Goal: Manage account settings

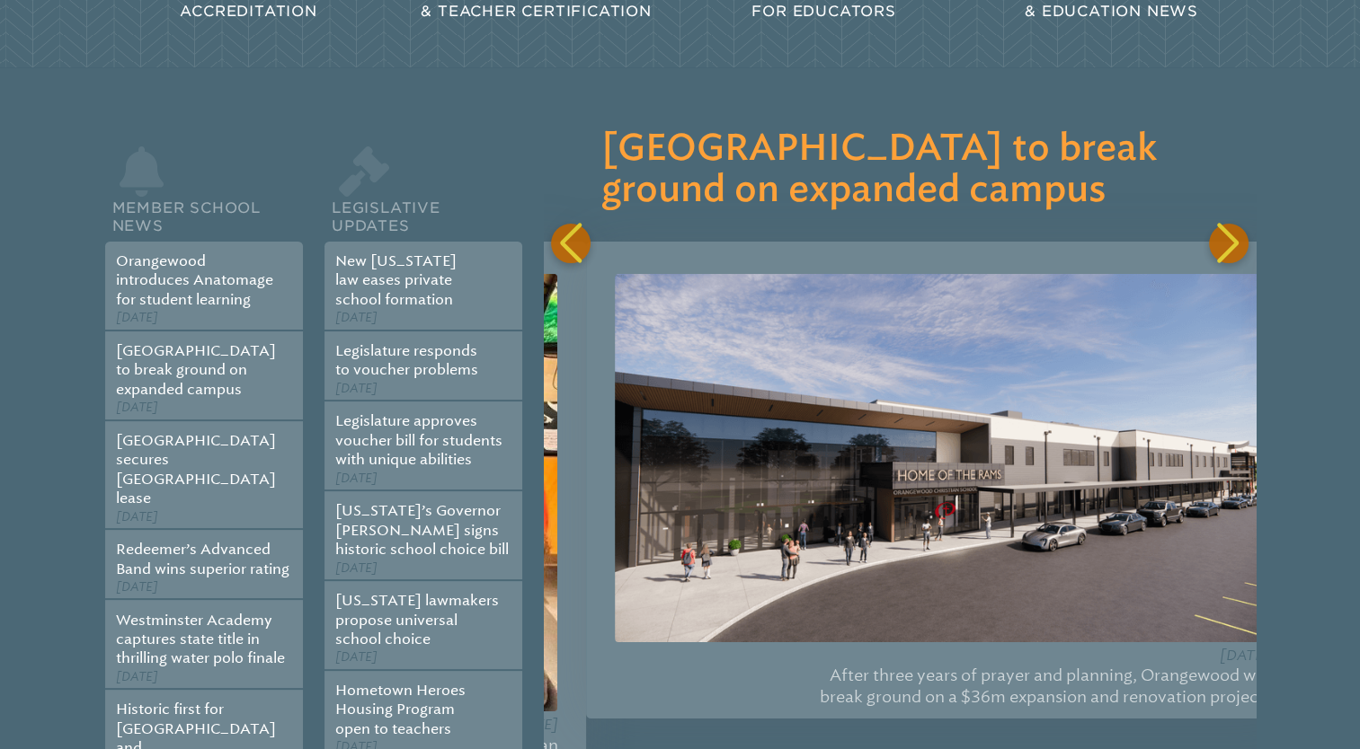
scroll to position [0, 711]
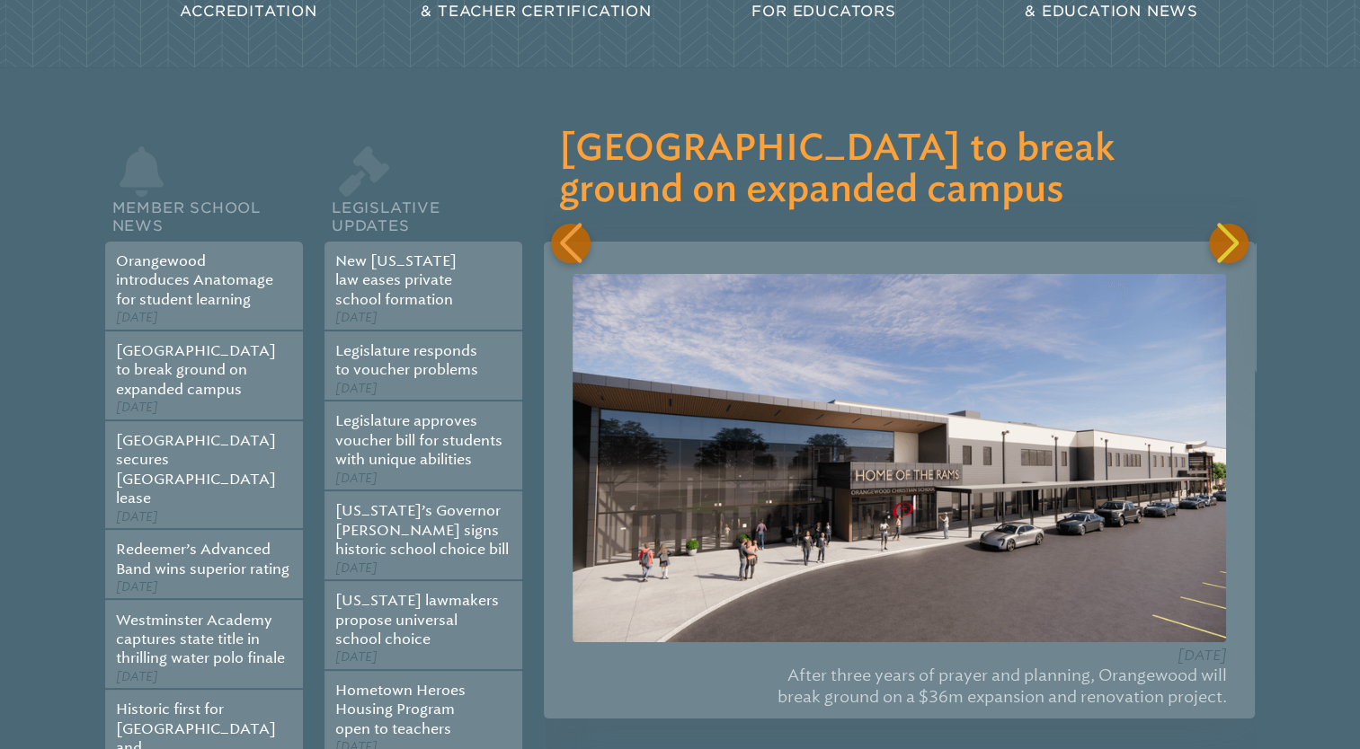
click at [567, 224] on div "Previous slide" at bounding box center [571, 244] width 40 height 40
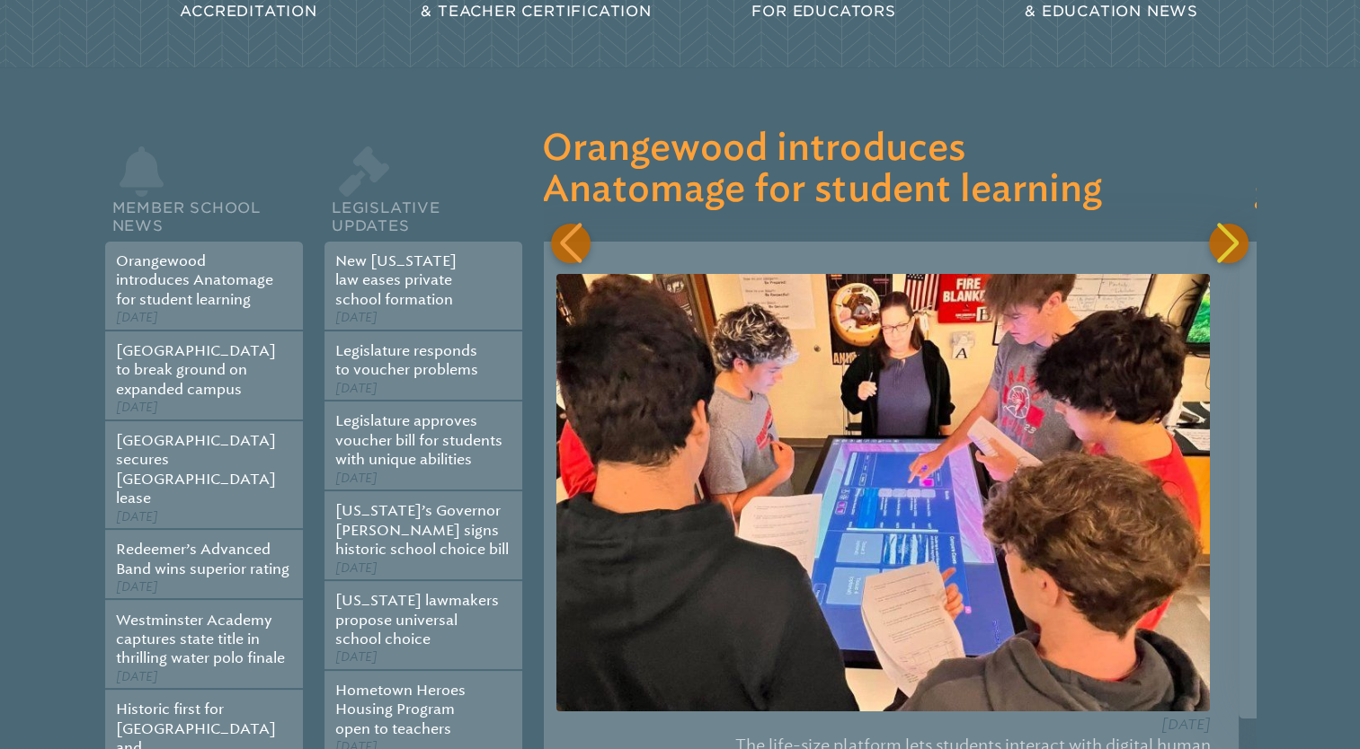
scroll to position [0, 0]
click at [567, 224] on div "Previous slide" at bounding box center [571, 244] width 40 height 40
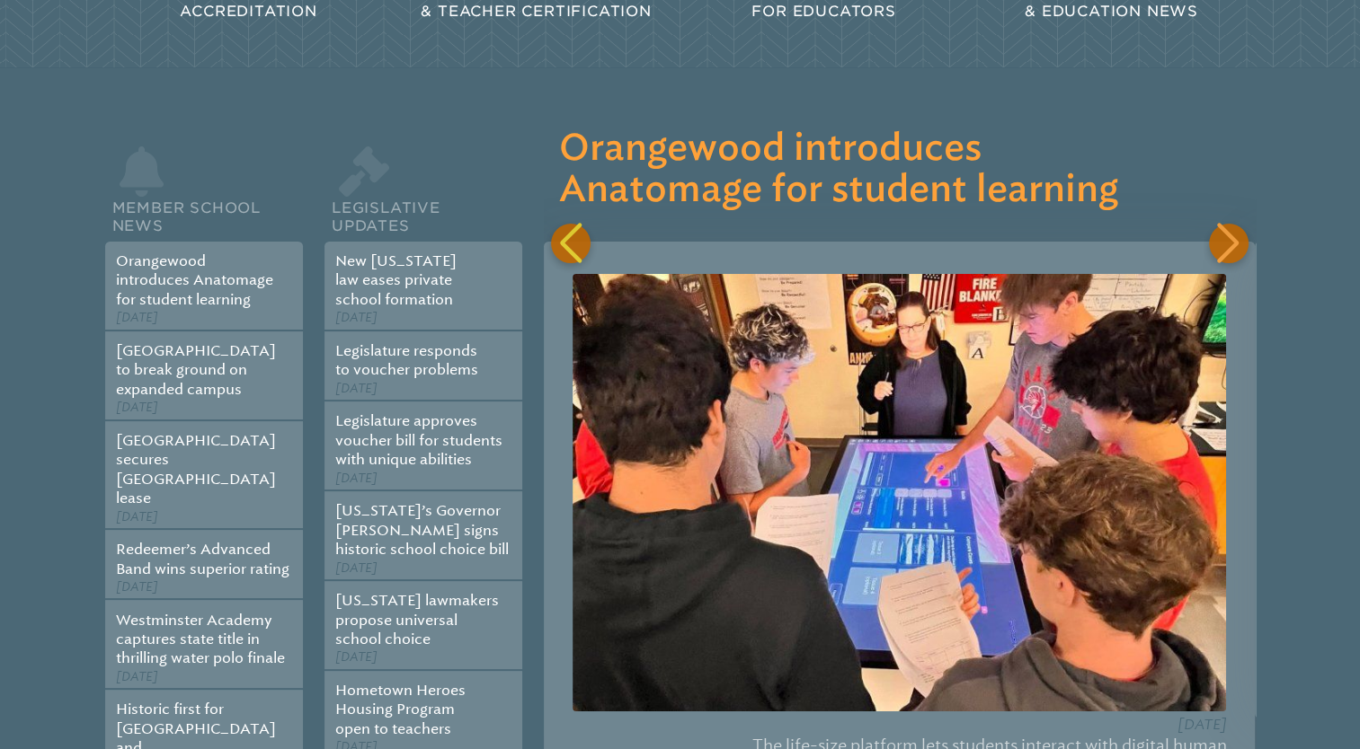
click at [1222, 224] on div "Next slide" at bounding box center [1229, 244] width 40 height 40
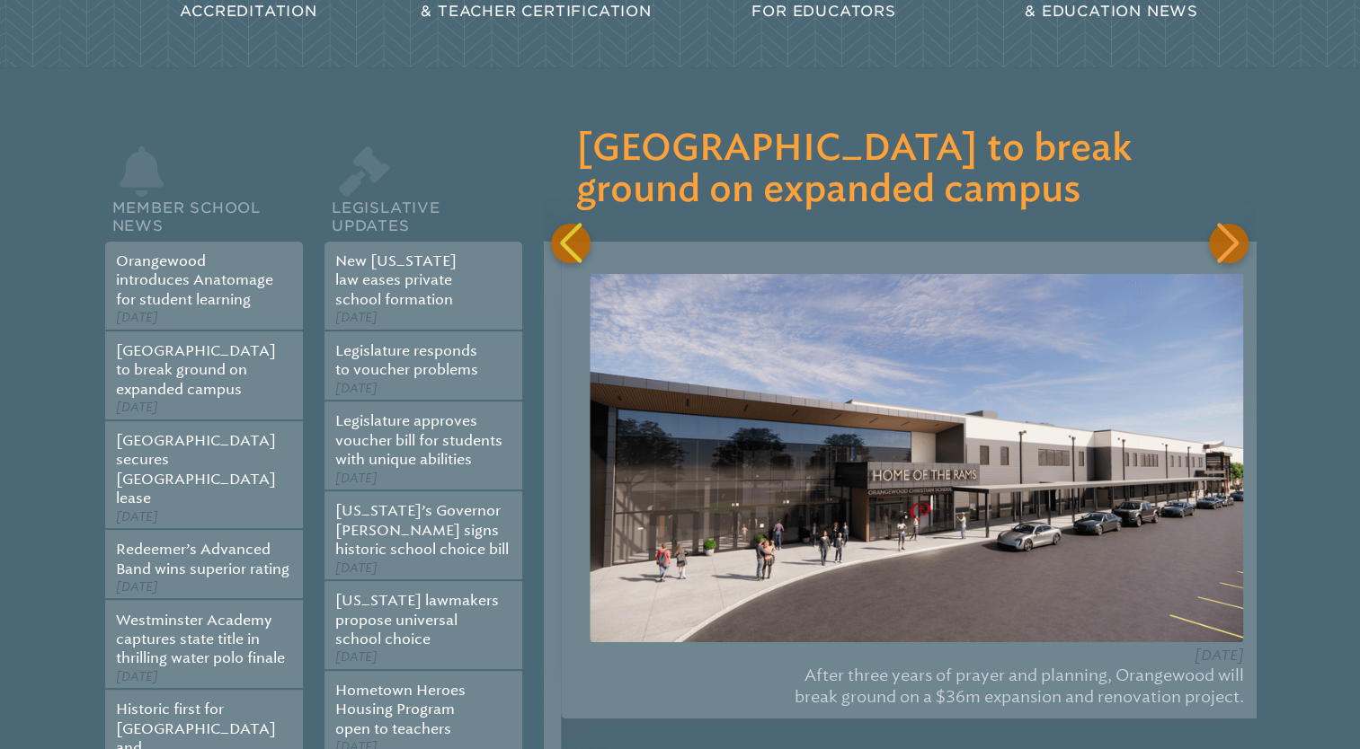
scroll to position [0, 2131]
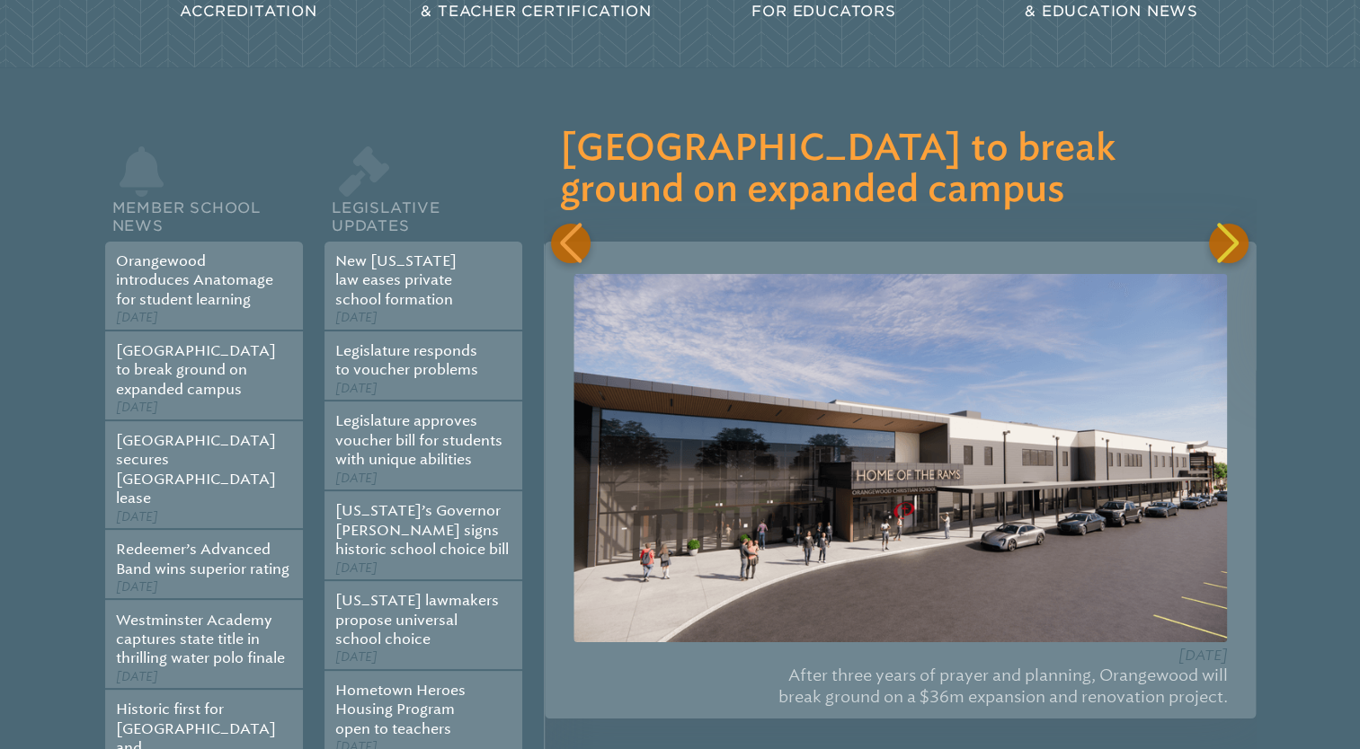
click at [561, 224] on div "Previous slide" at bounding box center [571, 244] width 40 height 40
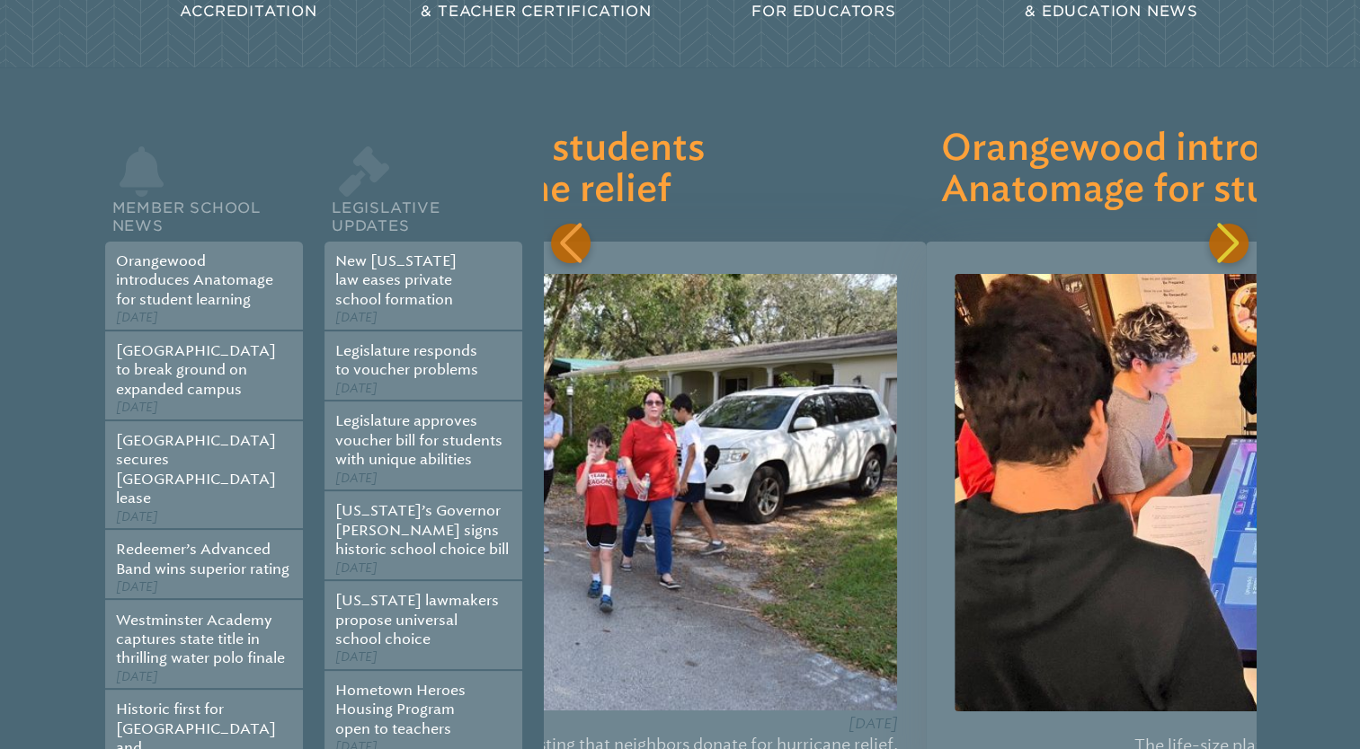
scroll to position [0, 711]
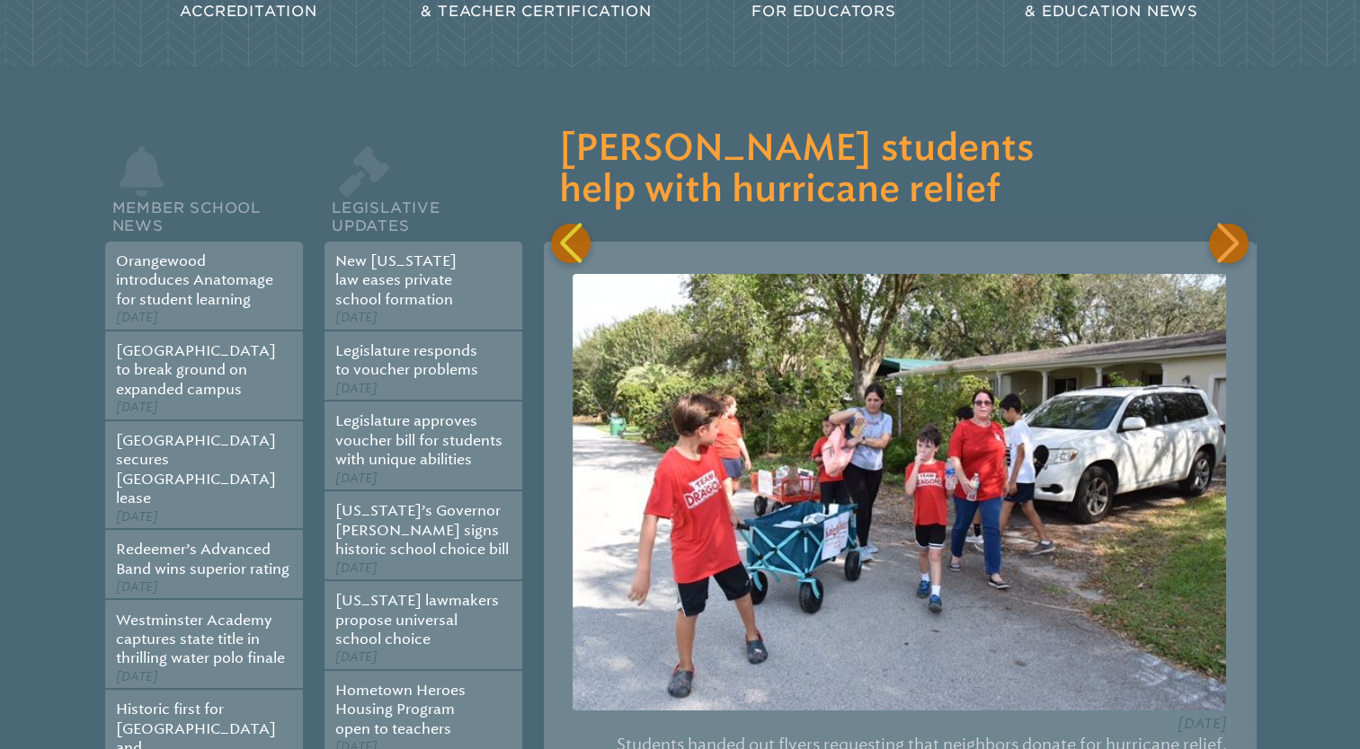
click at [1221, 224] on div "Next slide" at bounding box center [1229, 244] width 40 height 40
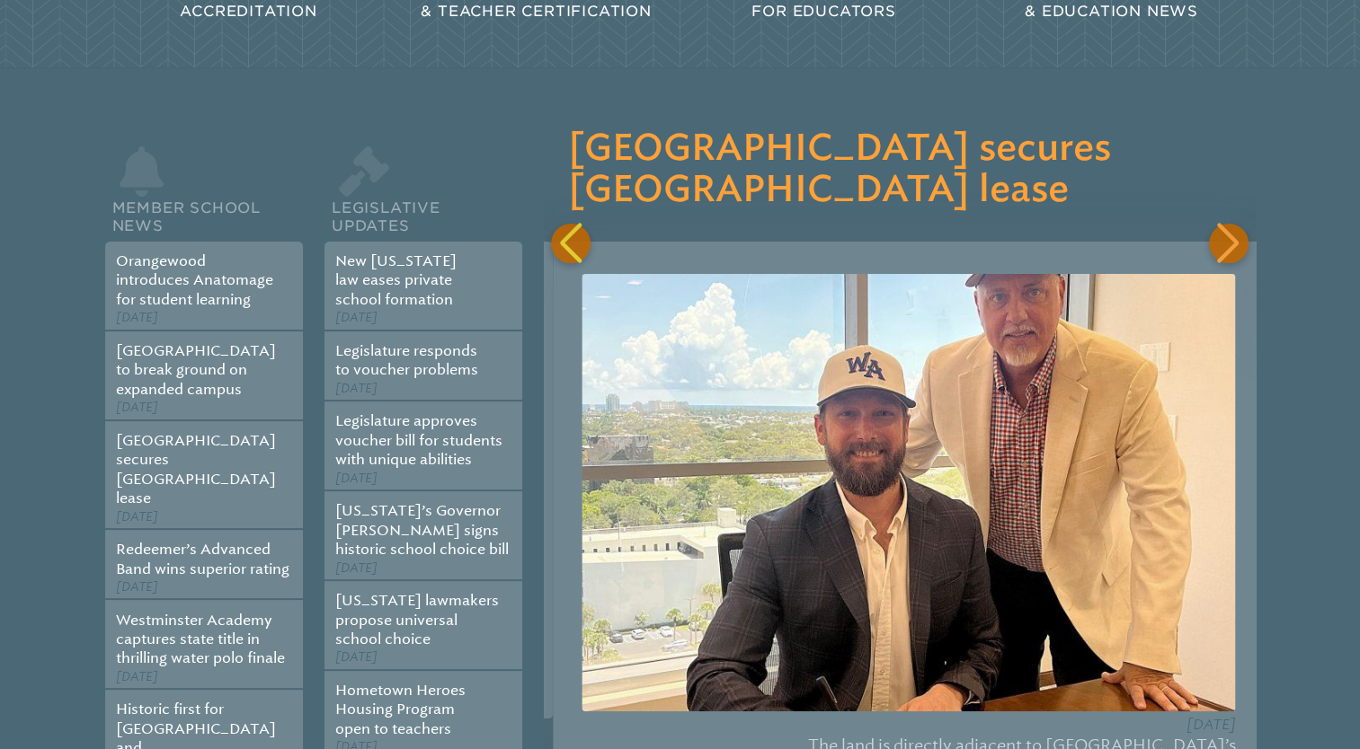
scroll to position [0, 2843]
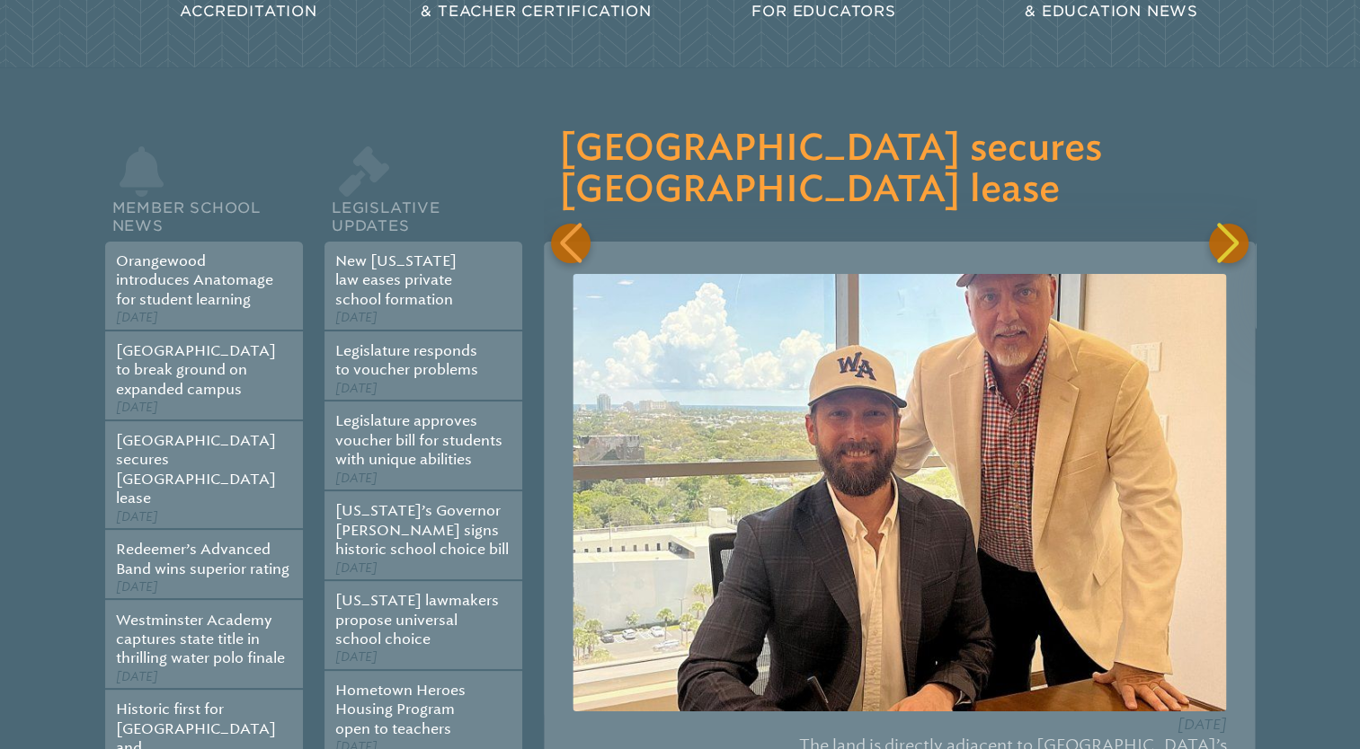
click at [565, 224] on div "Previous slide" at bounding box center [571, 244] width 40 height 40
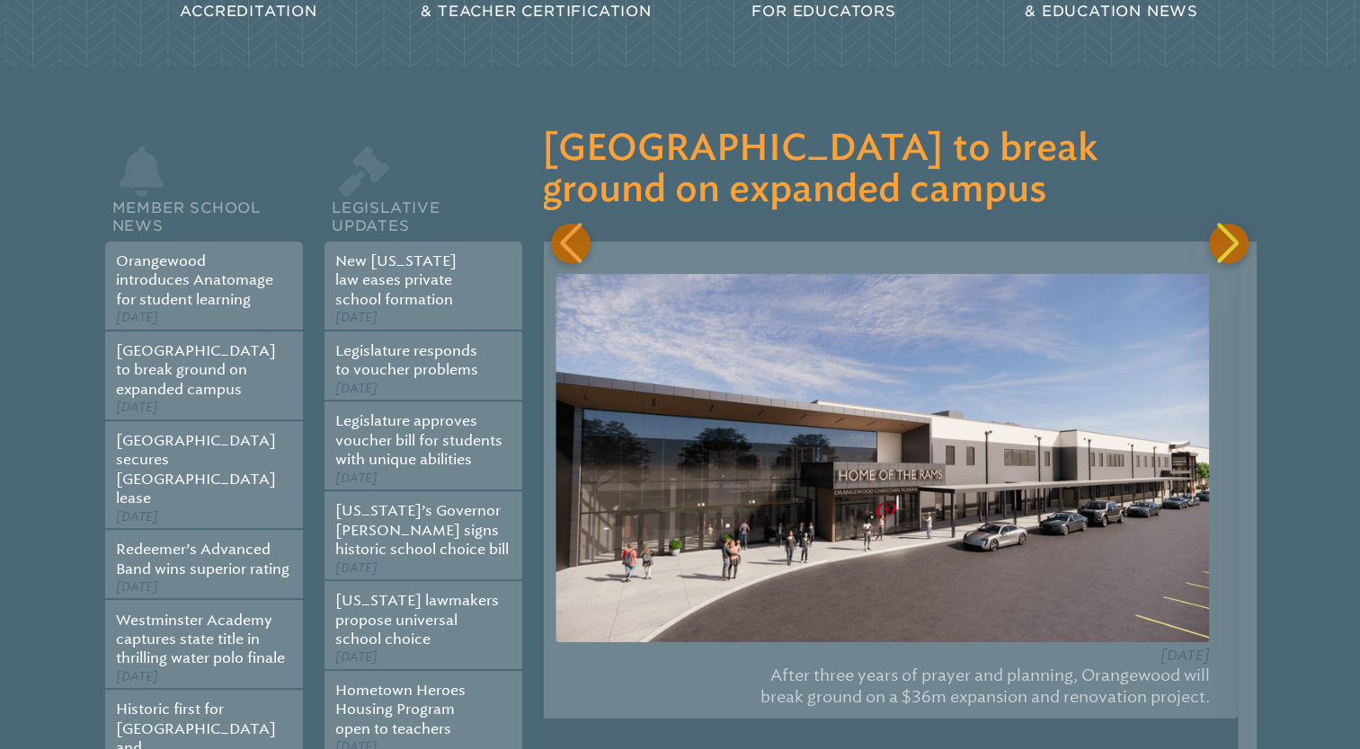
scroll to position [0, 2131]
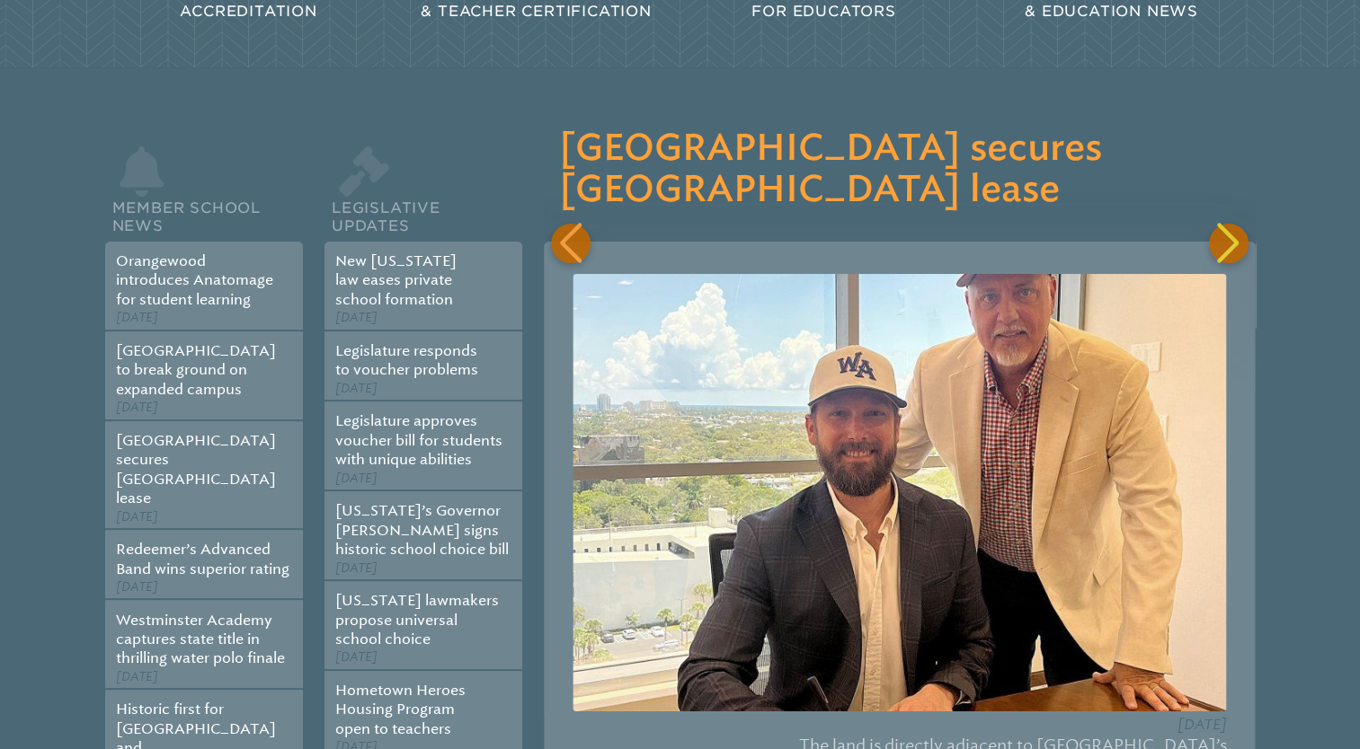
click at [565, 224] on div "Previous slide" at bounding box center [571, 244] width 40 height 40
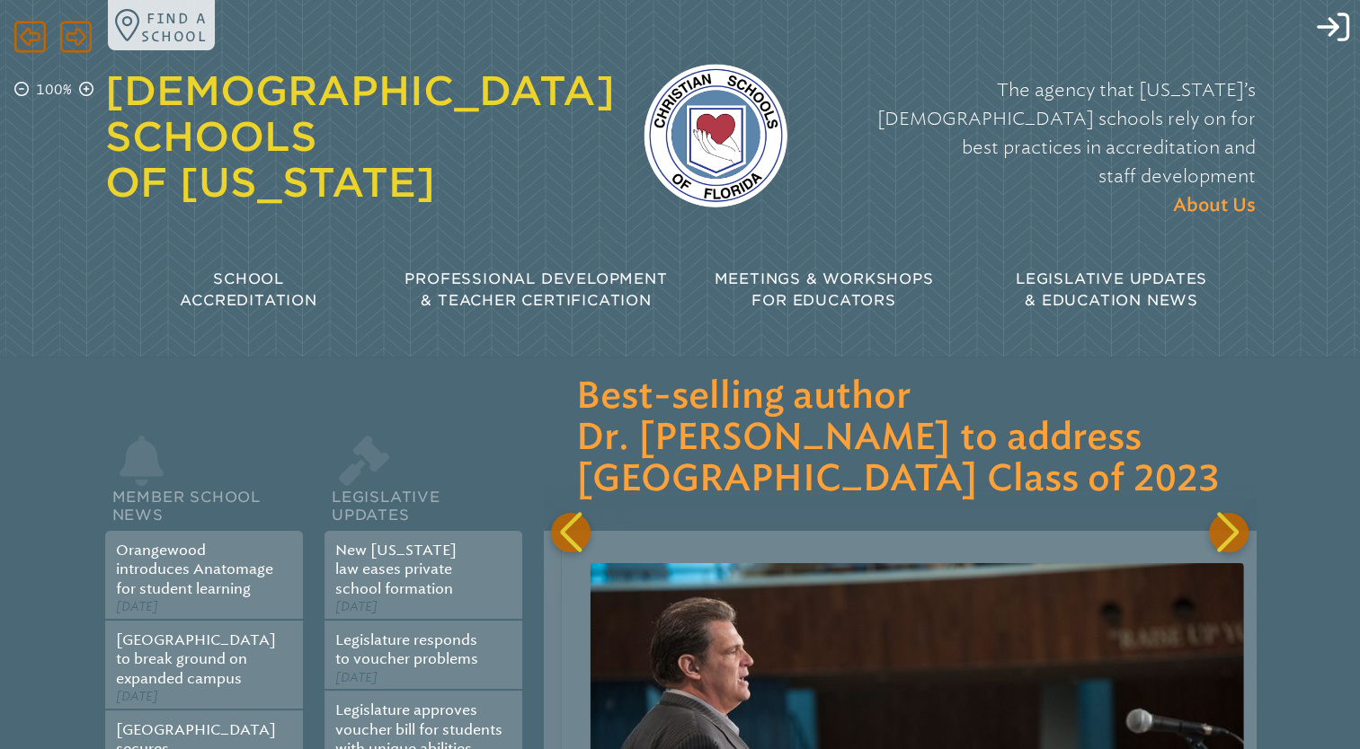
scroll to position [0, 11372]
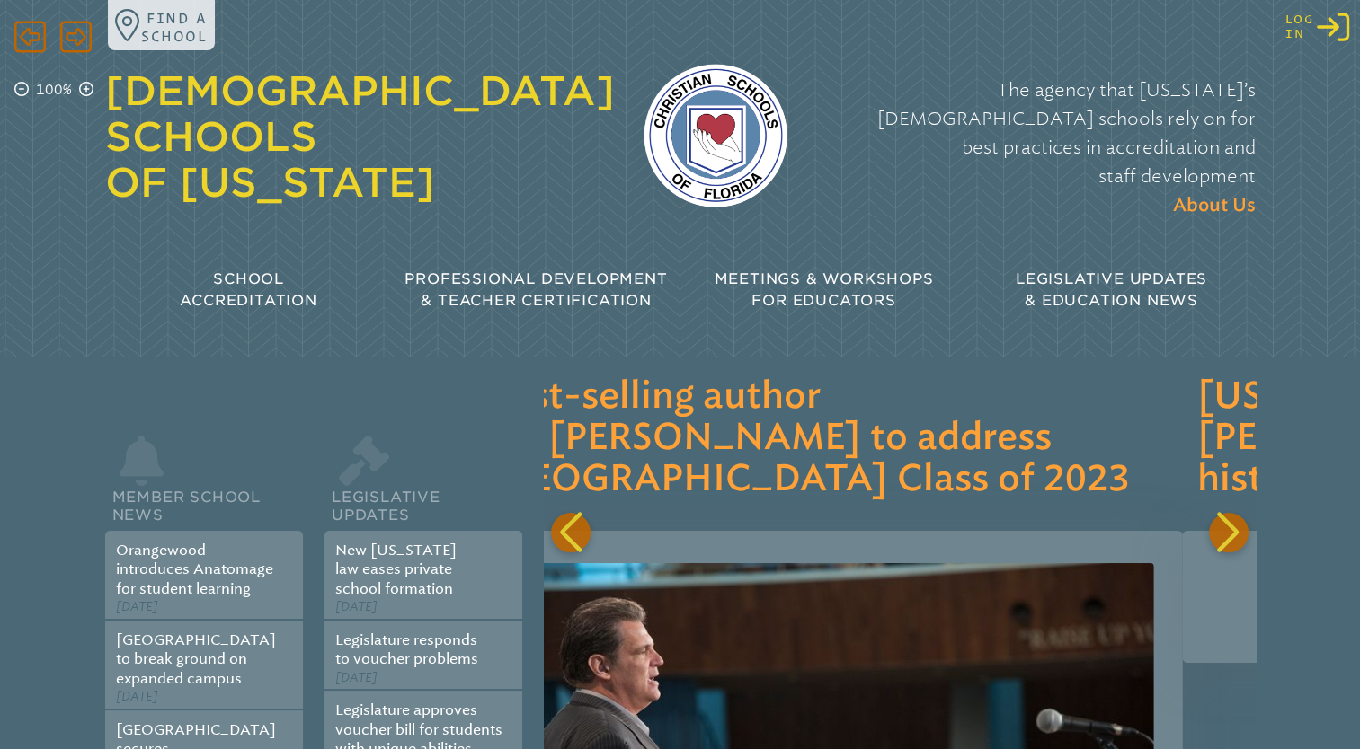
click at [1345, 14] on icon at bounding box center [1332, 27] width 32 height 29
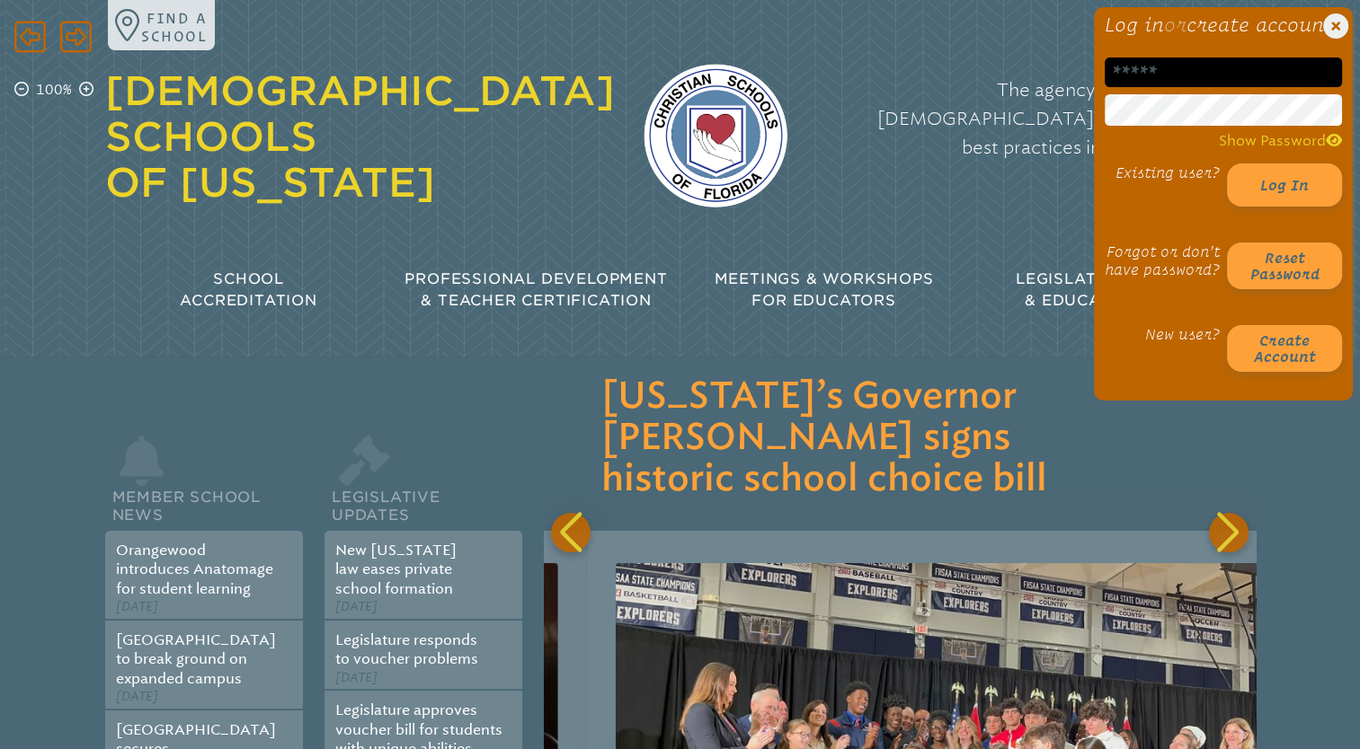
scroll to position [0, 12083]
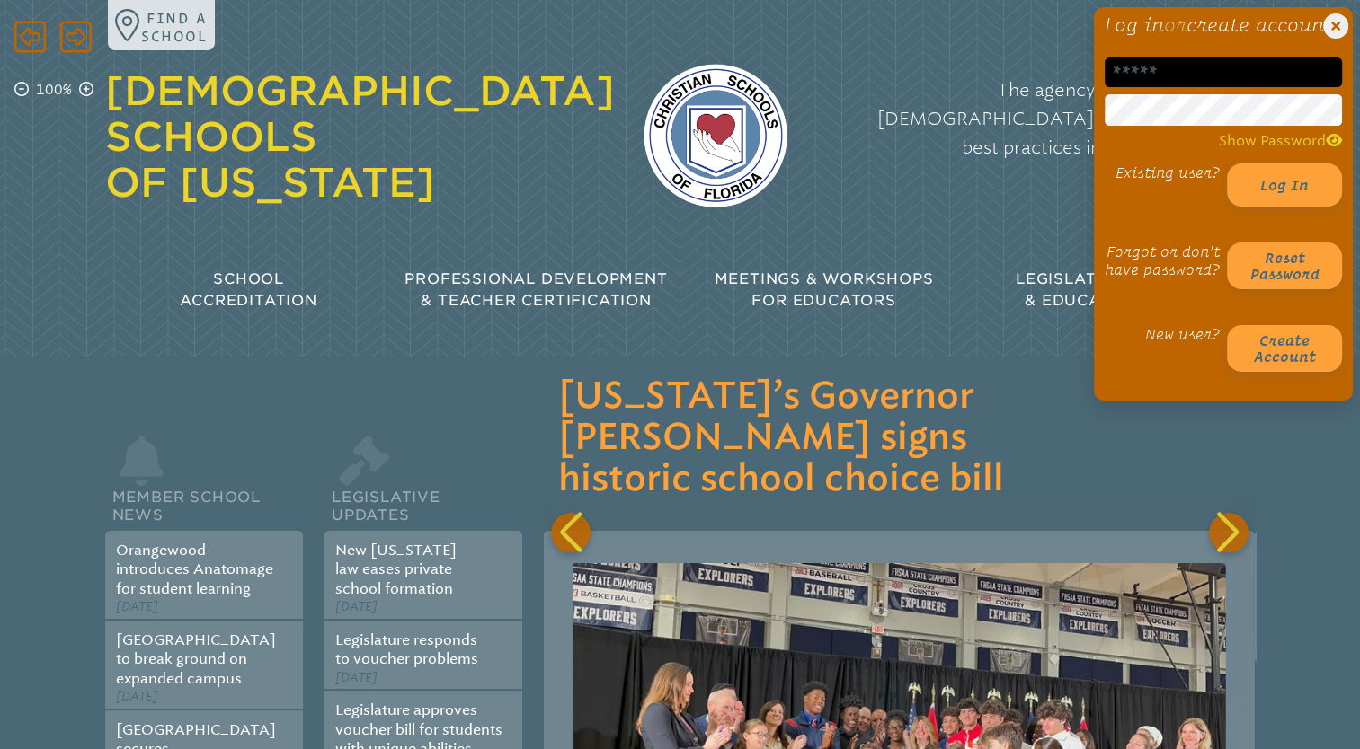
click at [1204, 87] on input "email" at bounding box center [1222, 73] width 237 height 30
type input "**********"
click at [1082, 139] on div "**********" at bounding box center [680, 165] width 1360 height 331
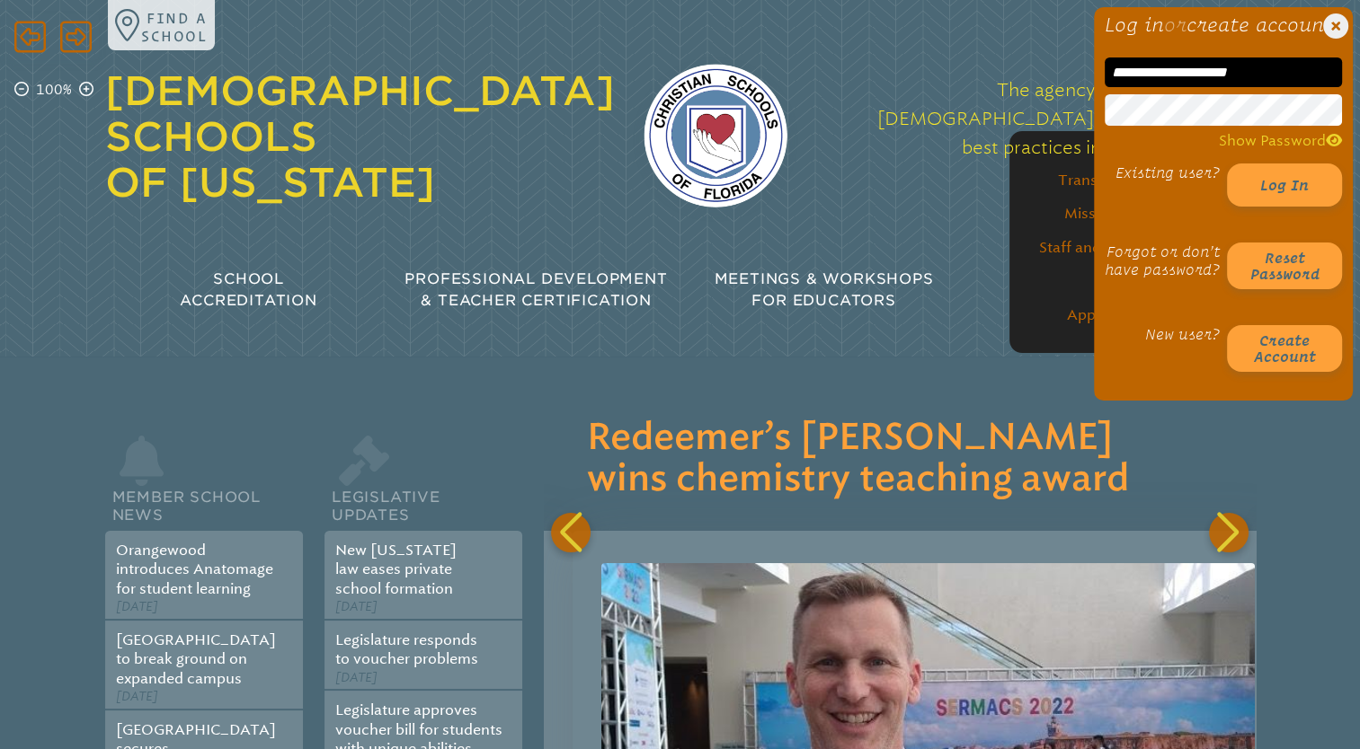
scroll to position [0, 13504]
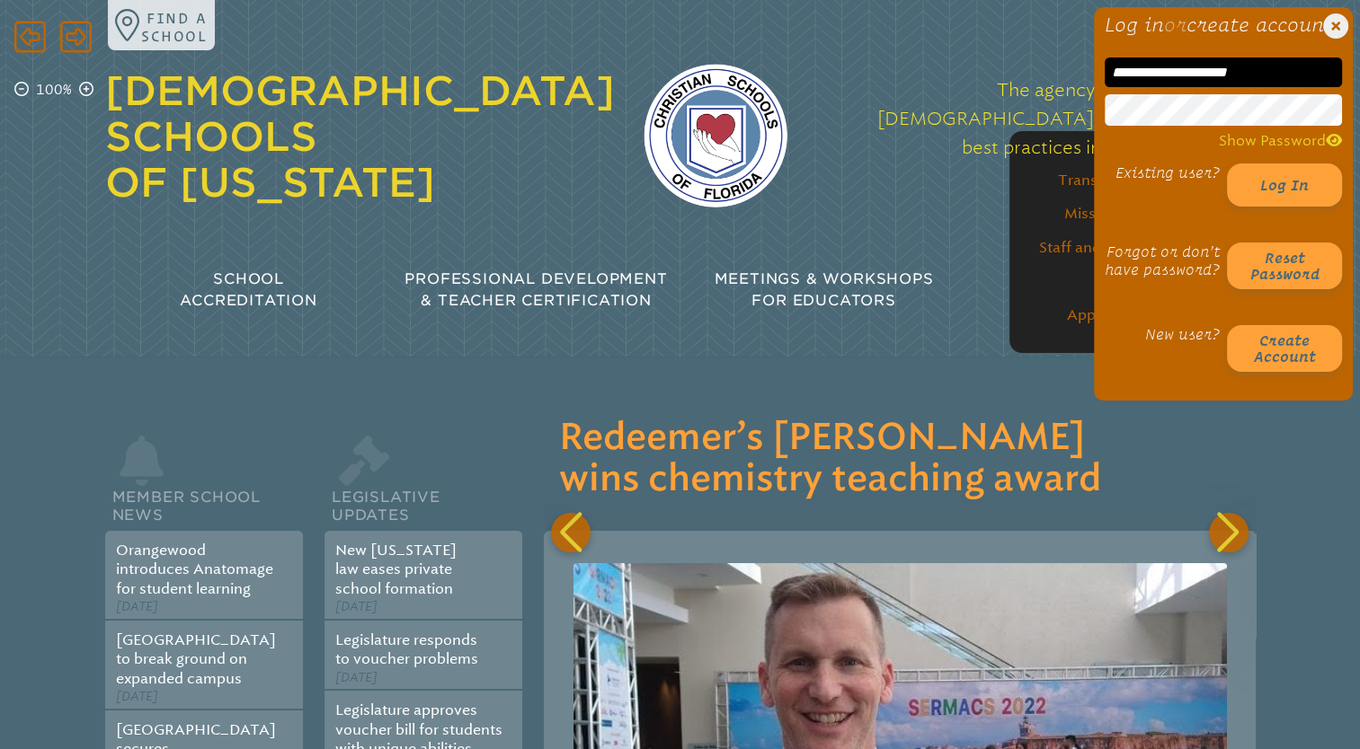
click at [1227, 164] on button "Log in" at bounding box center [1284, 185] width 115 height 43
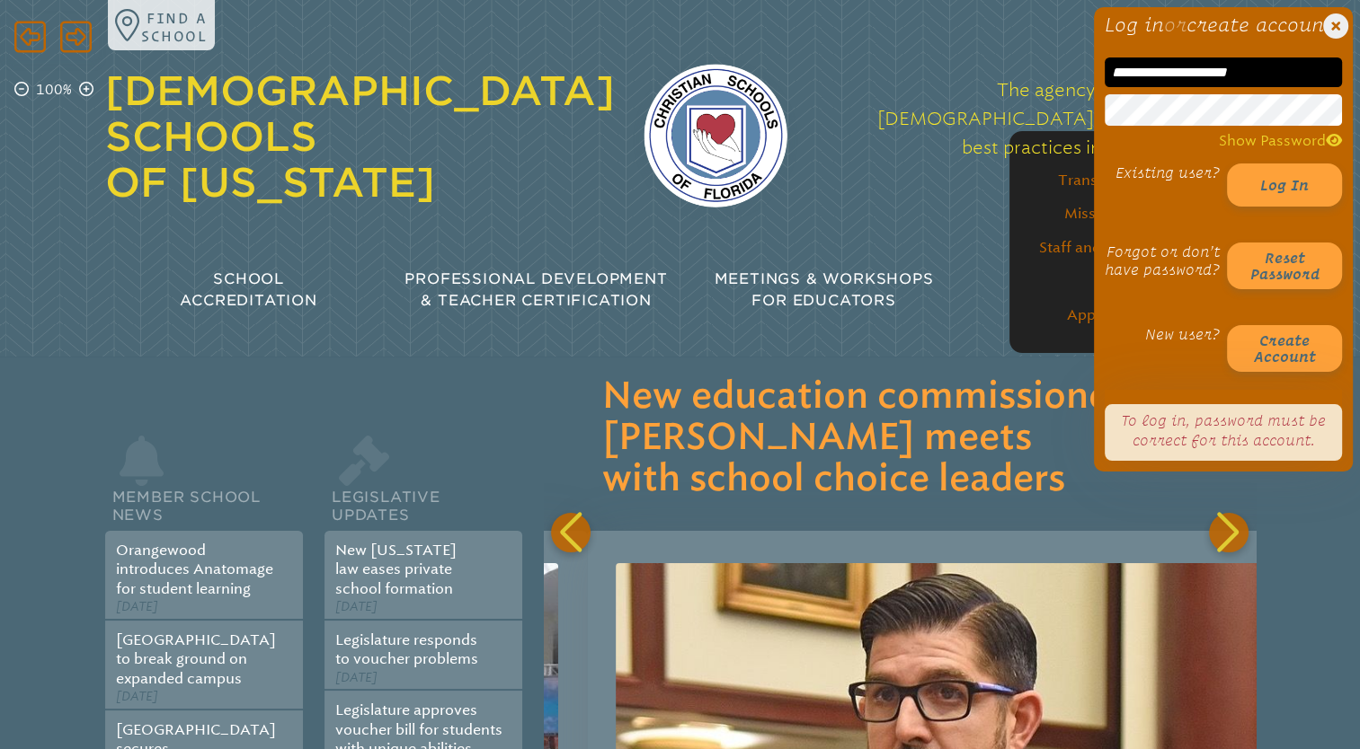
scroll to position [0, 14215]
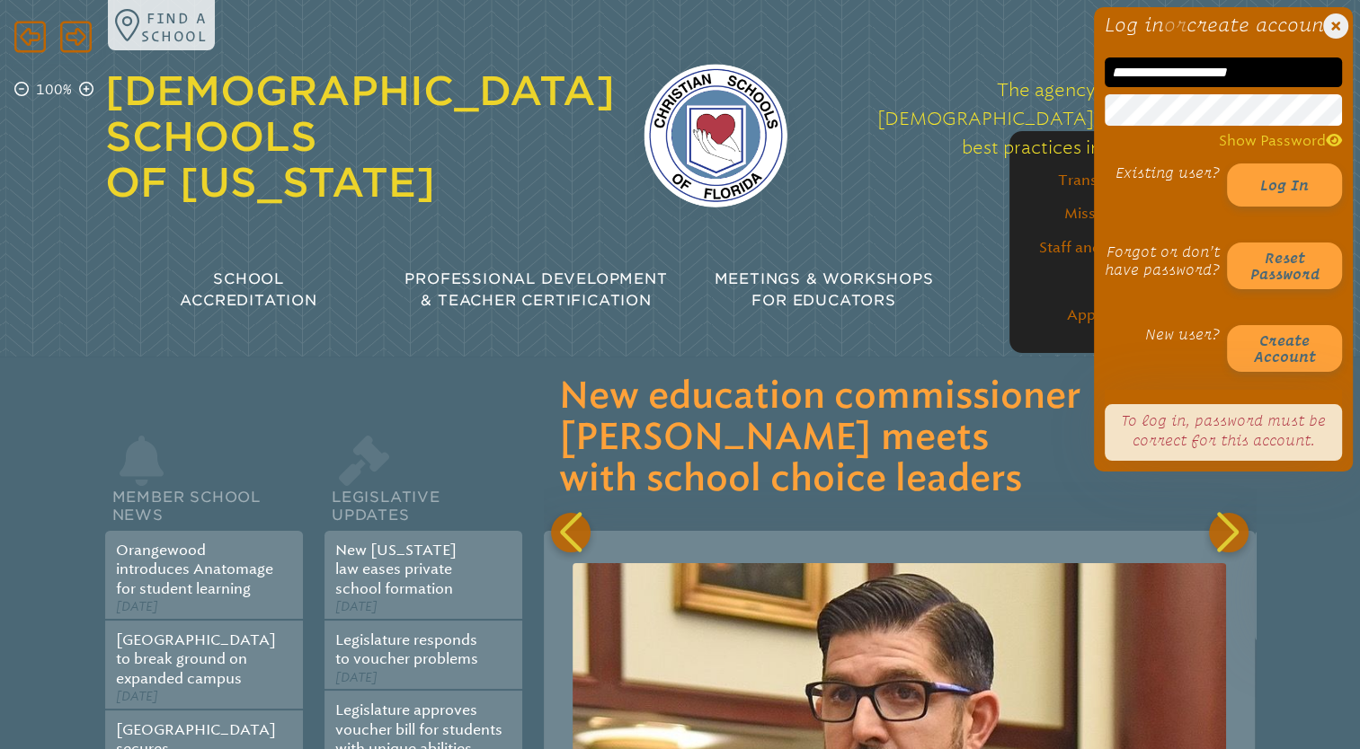
click at [949, 178] on div "The agency that Florida’s Christian schools rely on for best practices in accre…" at bounding box center [1035, 148] width 439 height 181
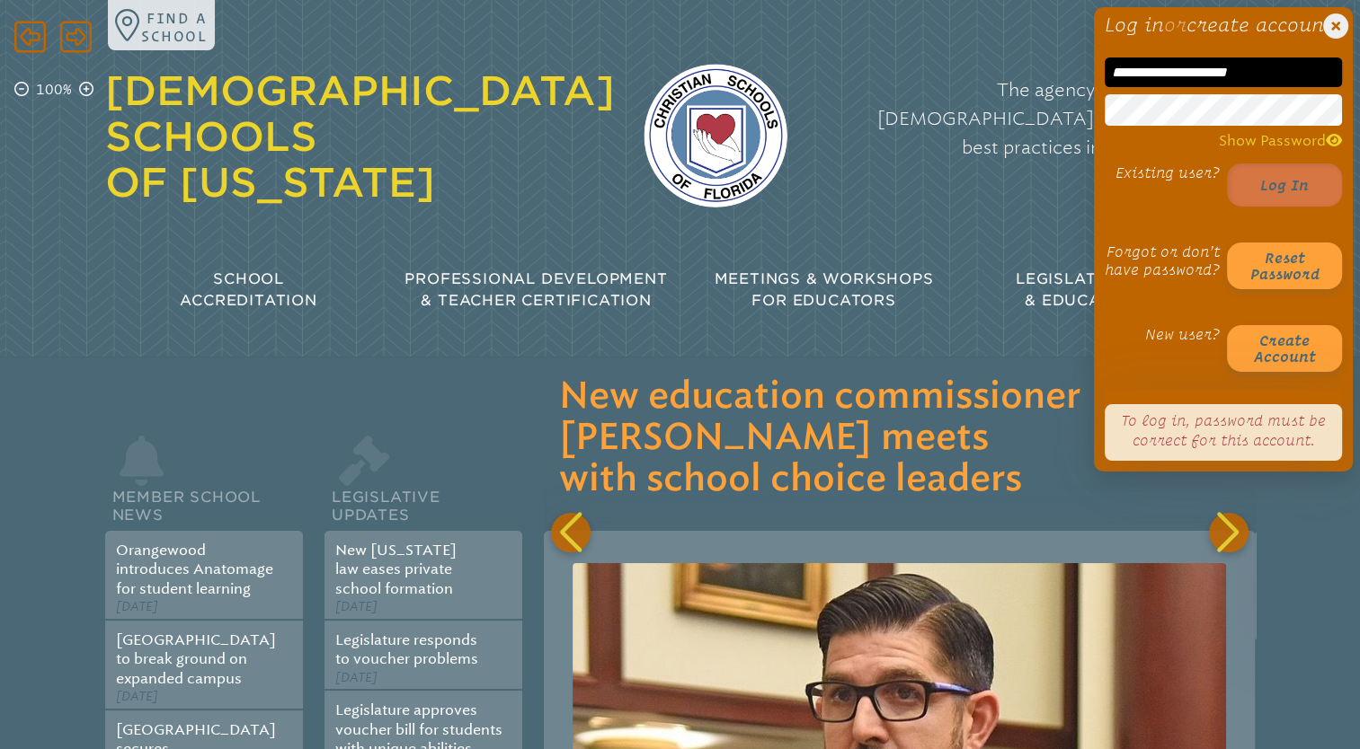
click at [1289, 203] on button "Log in" at bounding box center [1284, 185] width 115 height 43
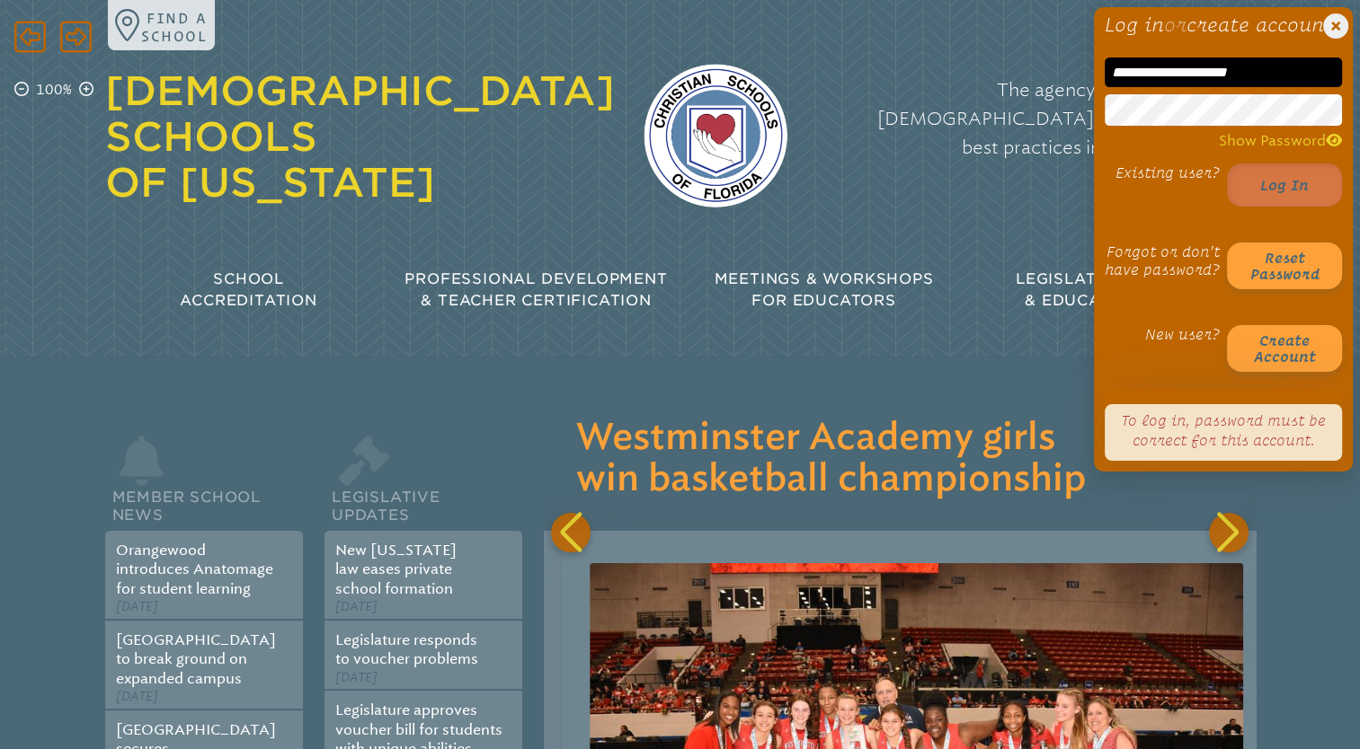
scroll to position [0, 14926]
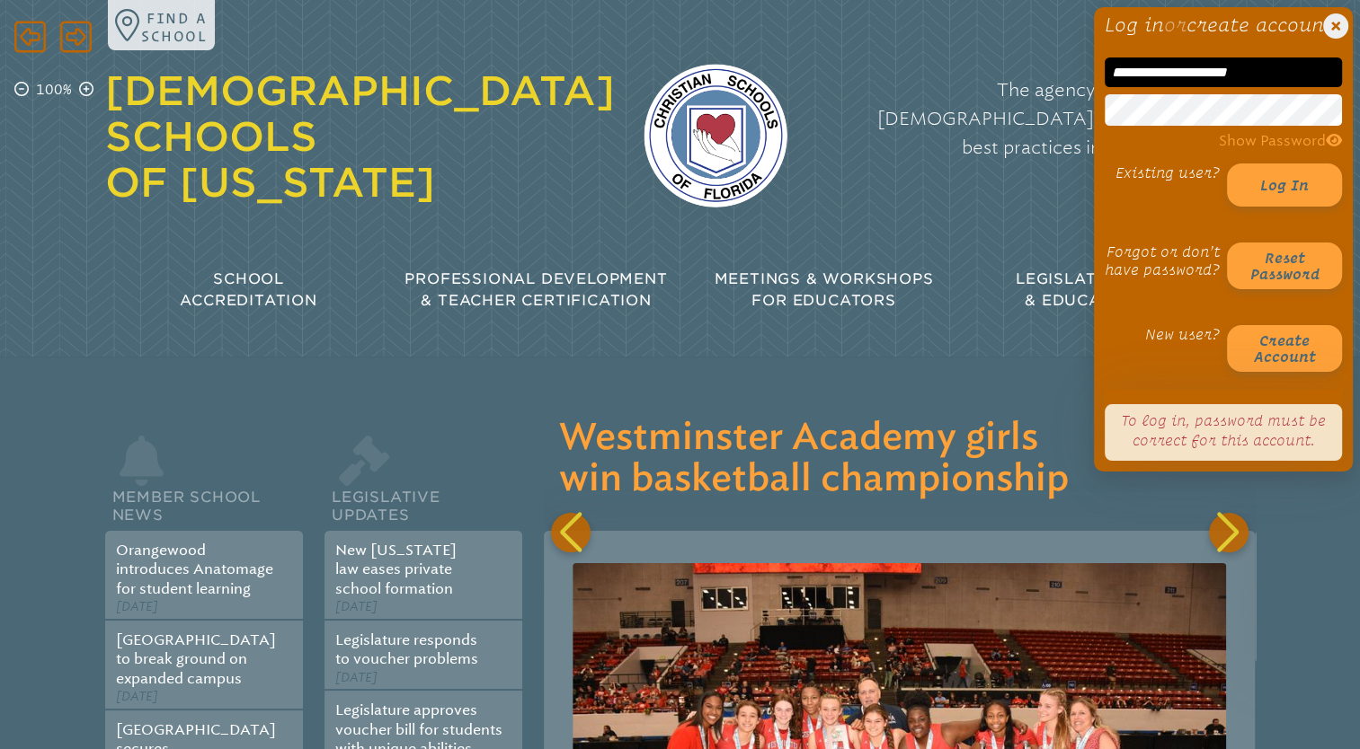
click at [1285, 149] on span "Show Password" at bounding box center [1279, 140] width 123 height 17
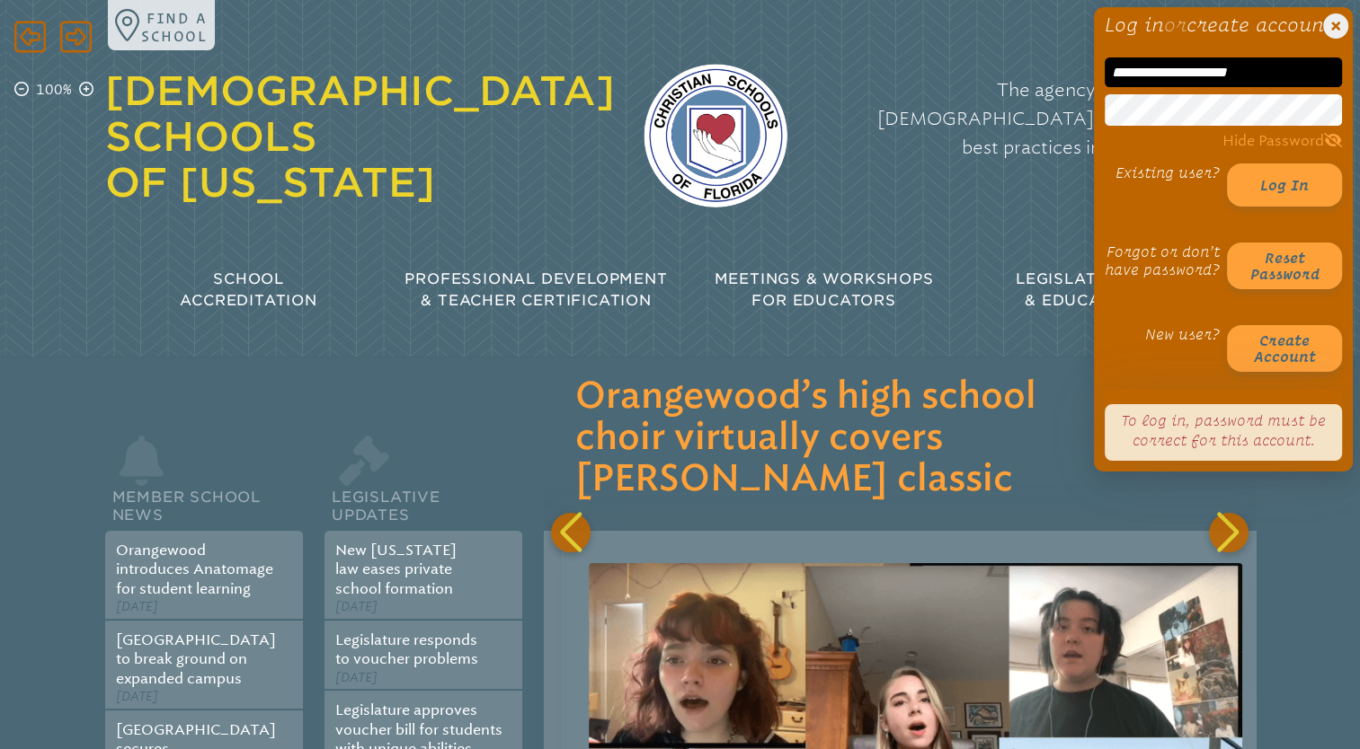
scroll to position [0, 21323]
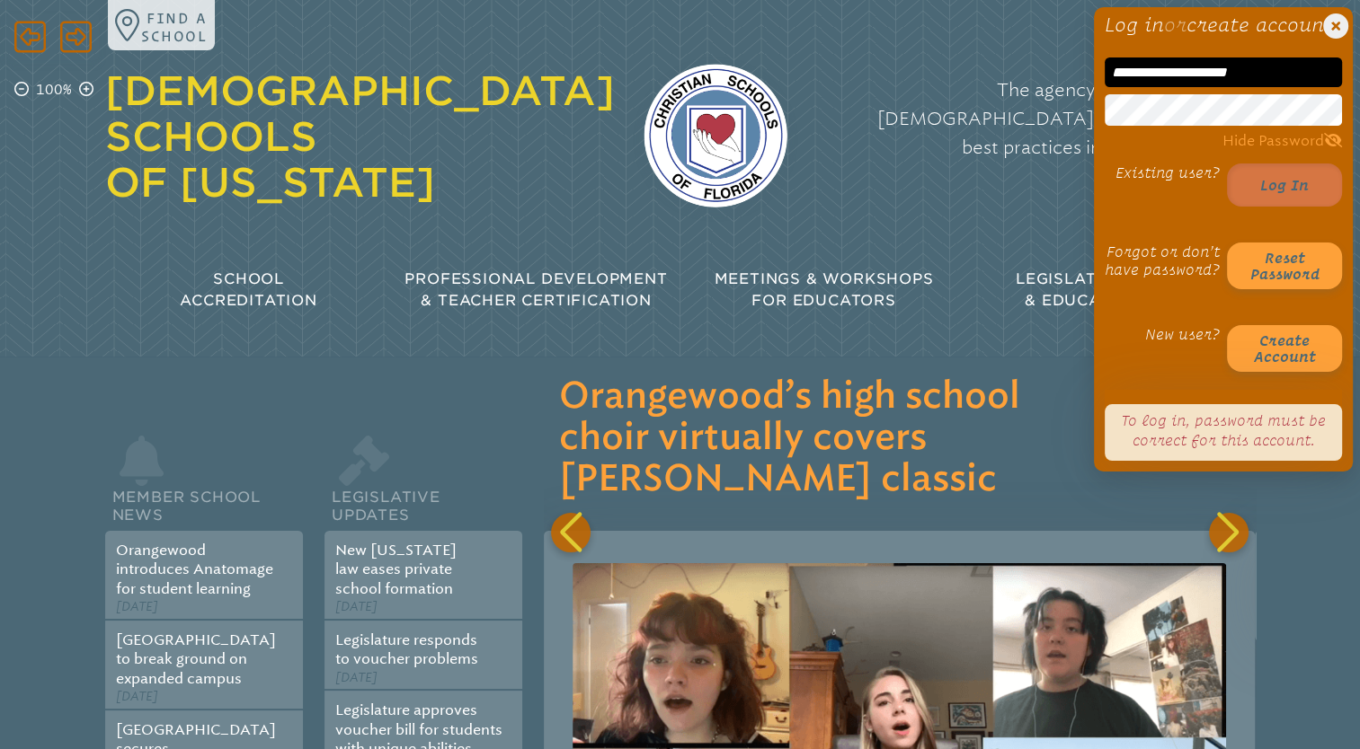
click at [1271, 207] on button "Log in" at bounding box center [1284, 185] width 115 height 43
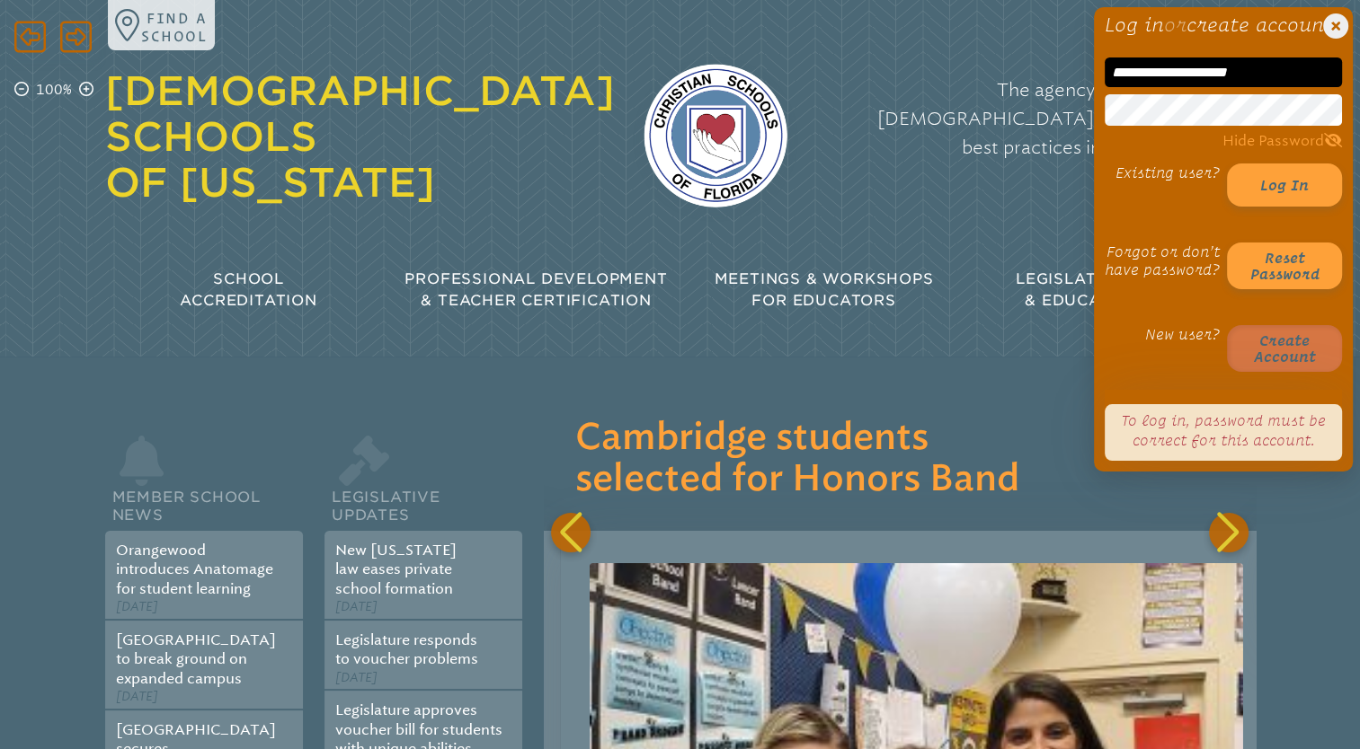
scroll to position [0, 26298]
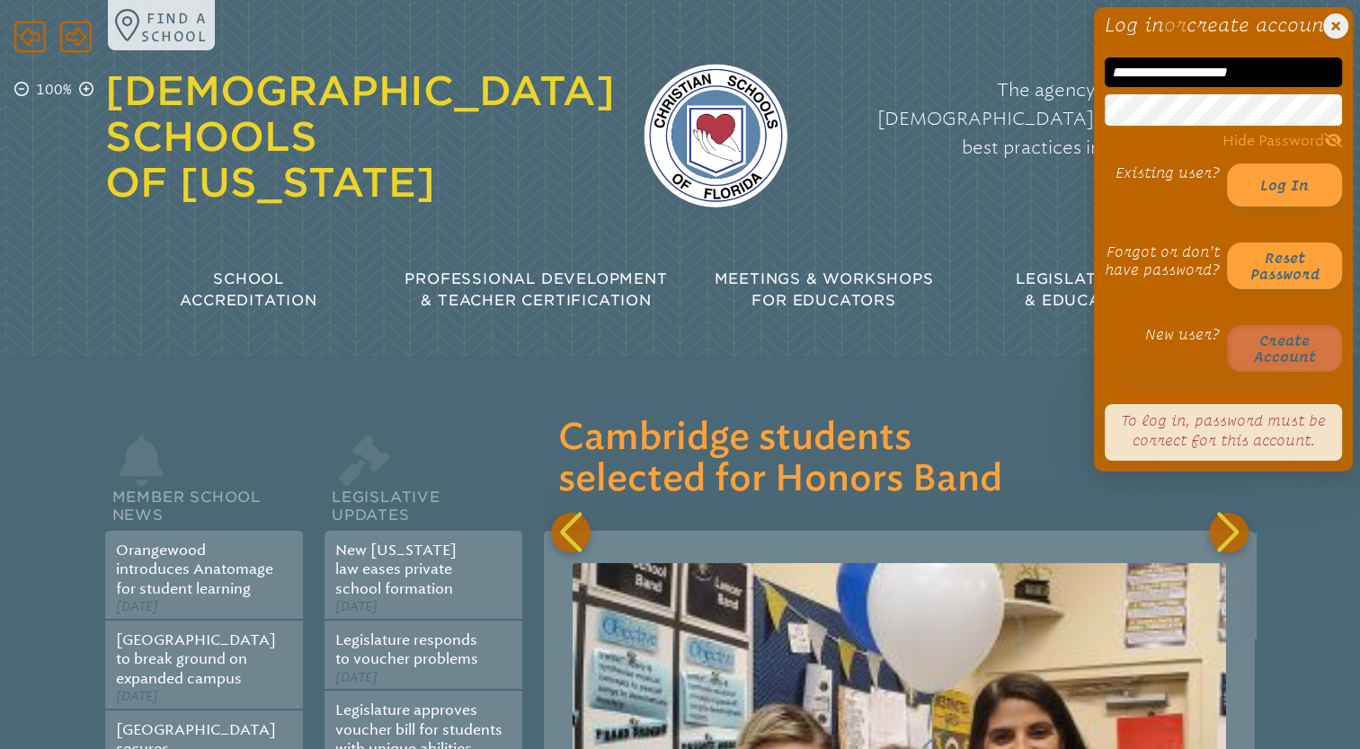
click at [1284, 359] on button "Create account" at bounding box center [1284, 348] width 115 height 47
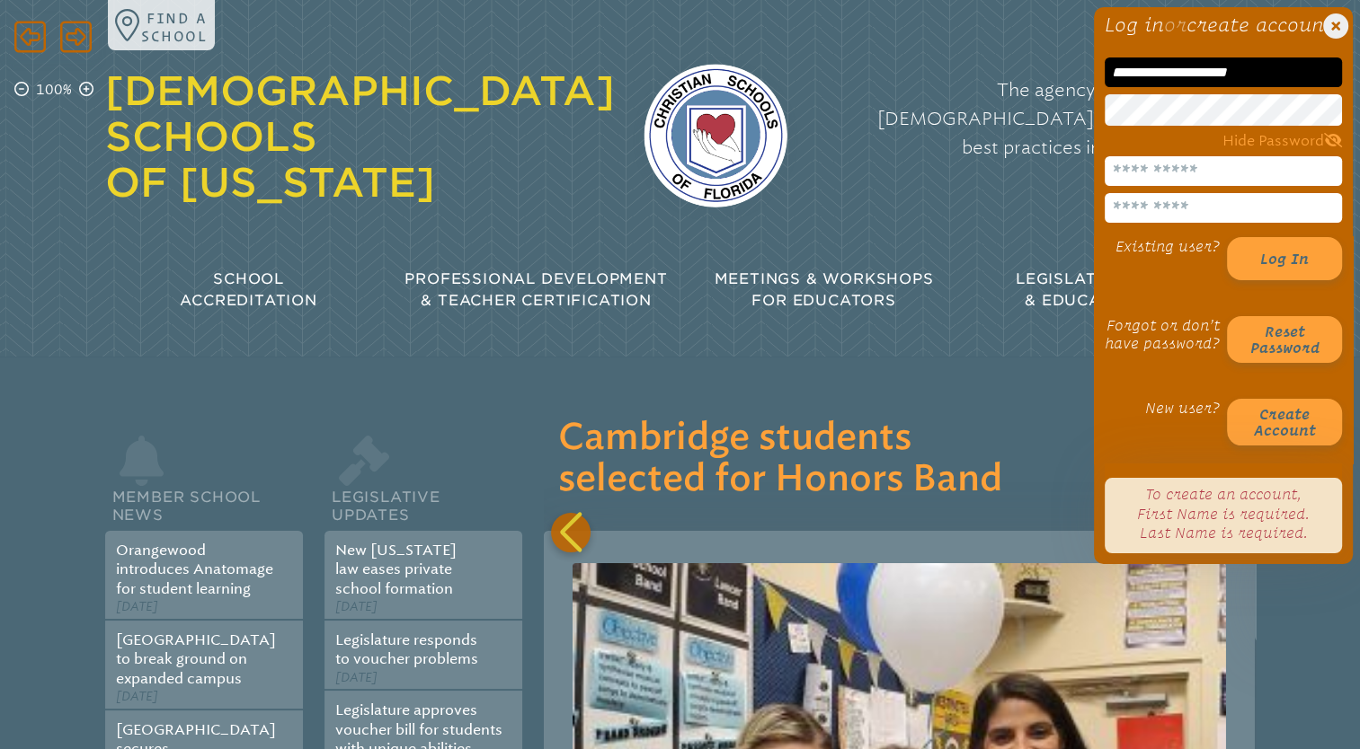
click at [1211, 186] on input "text" at bounding box center [1222, 171] width 237 height 30
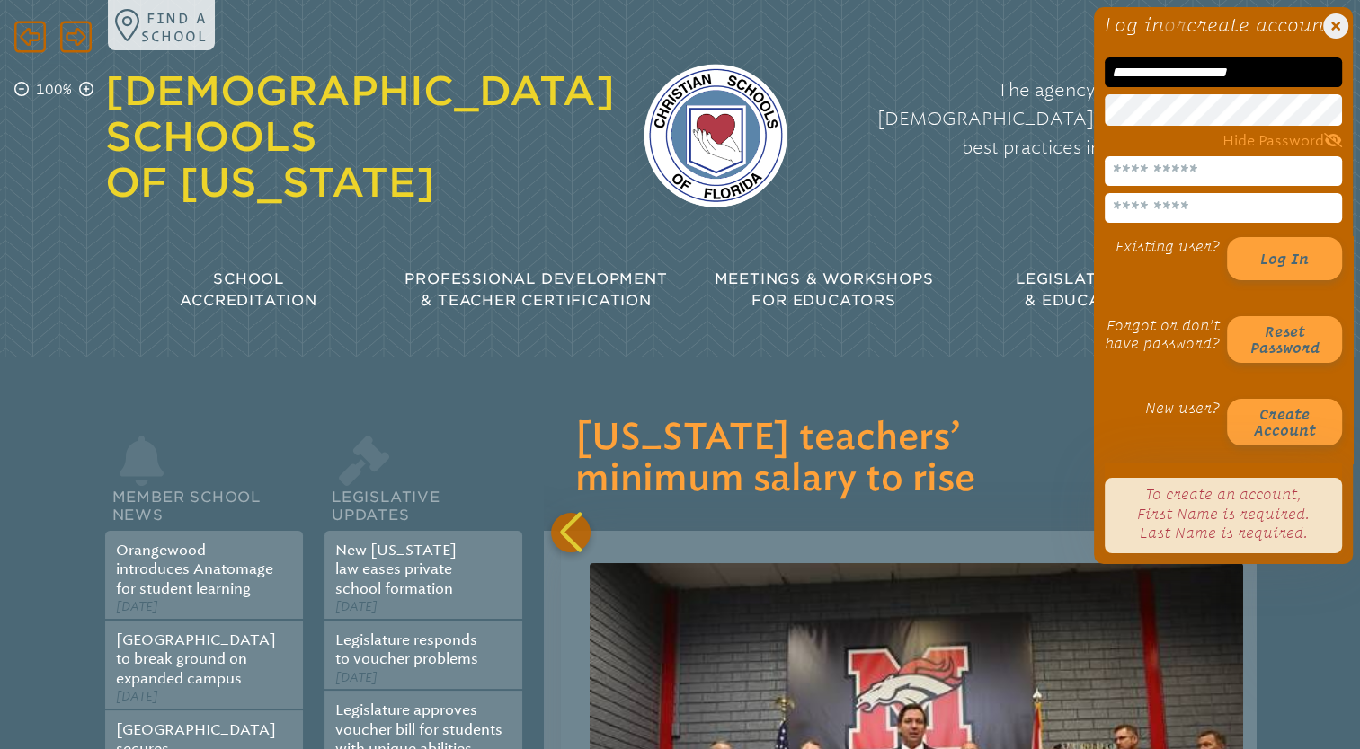
scroll to position [0, 27009]
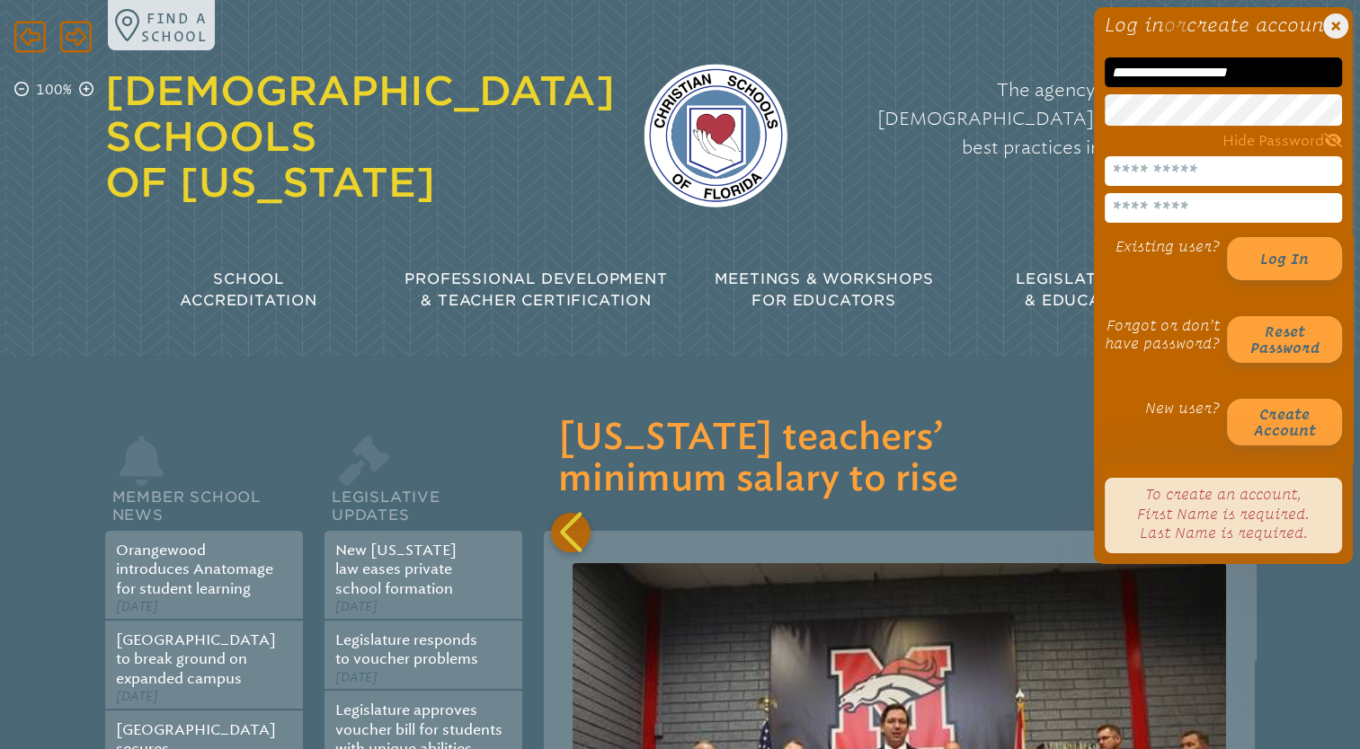
type input "*******"
type input "****"
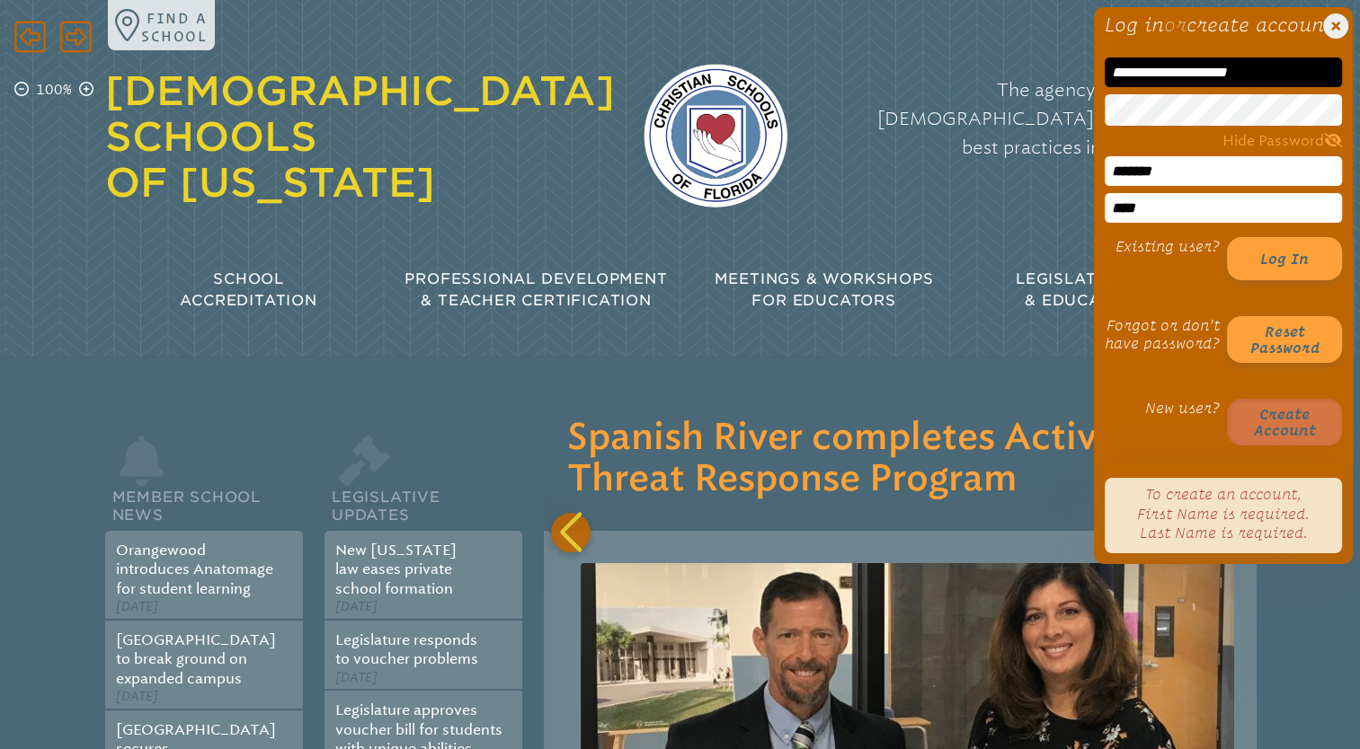
scroll to position [0, 27719]
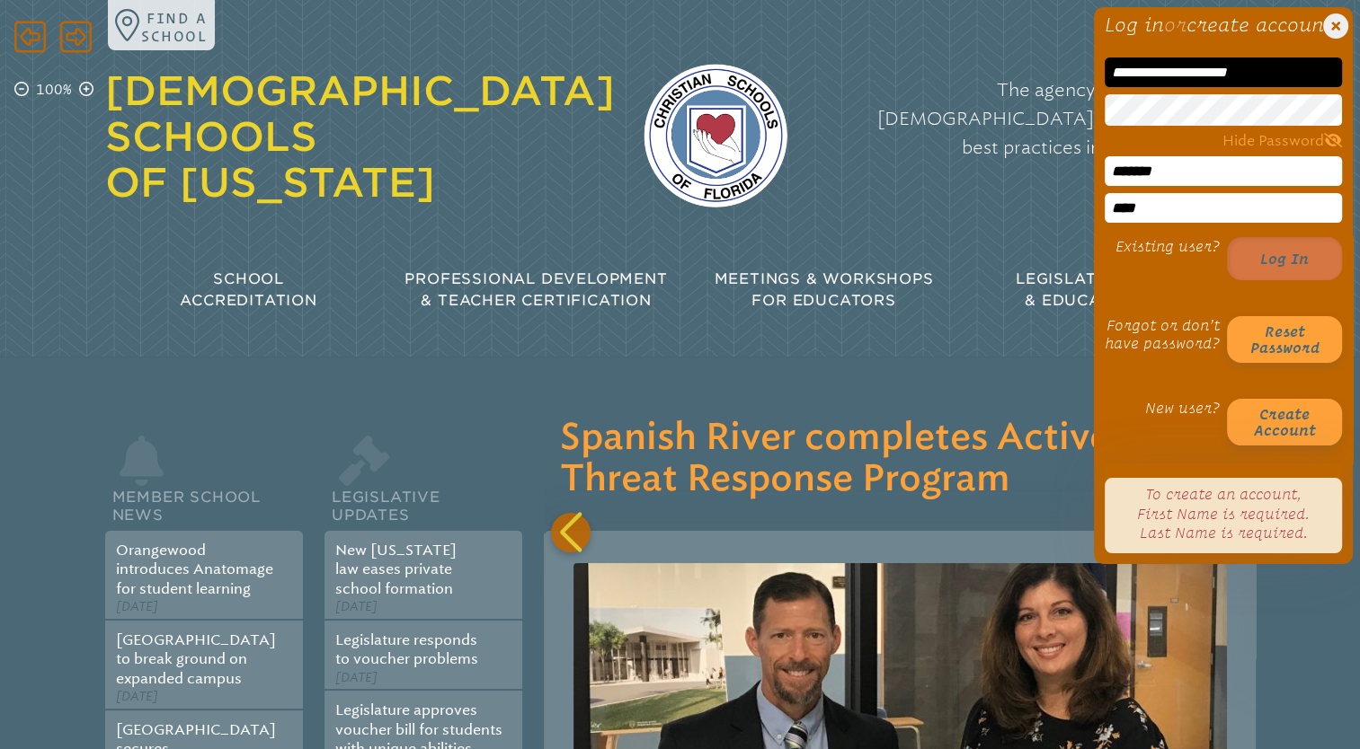
click at [1302, 280] on button "Log in" at bounding box center [1284, 258] width 115 height 43
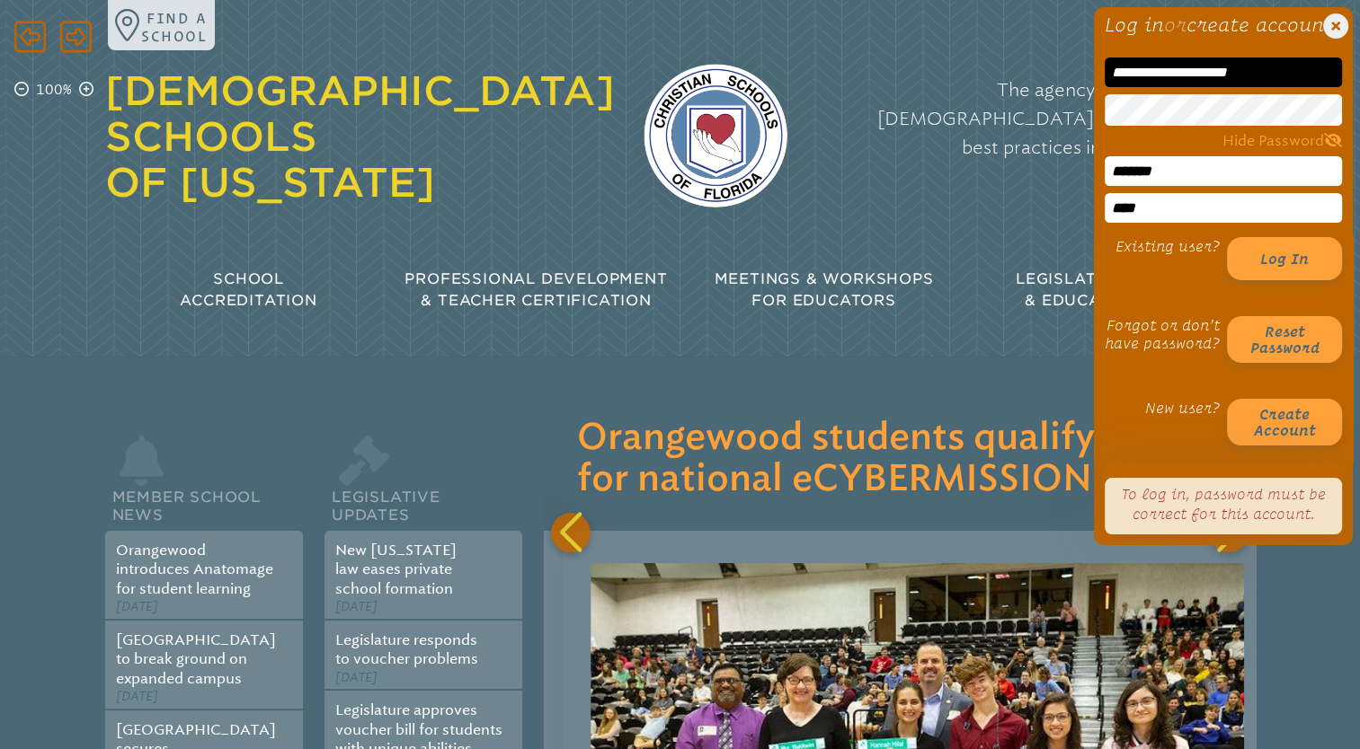
scroll to position [0, 28431]
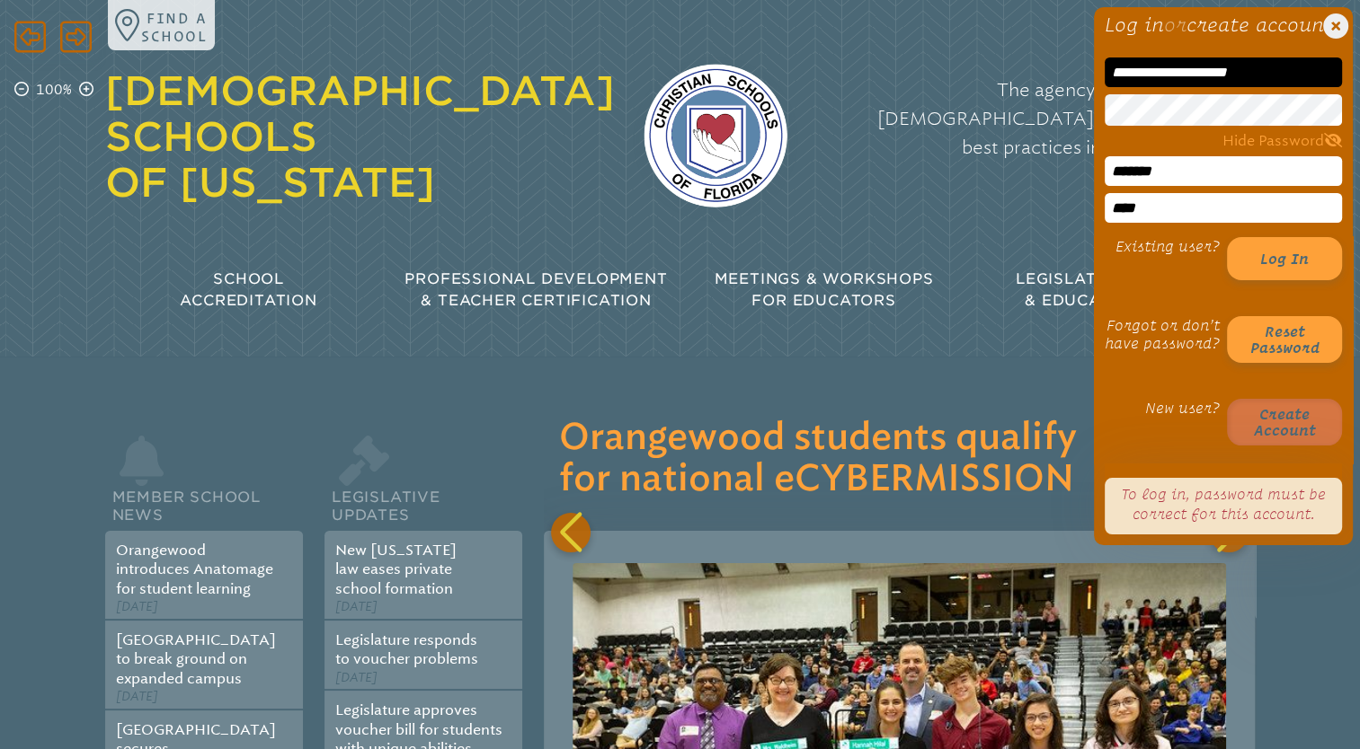
click at [1286, 446] on button "Create account" at bounding box center [1284, 422] width 115 height 47
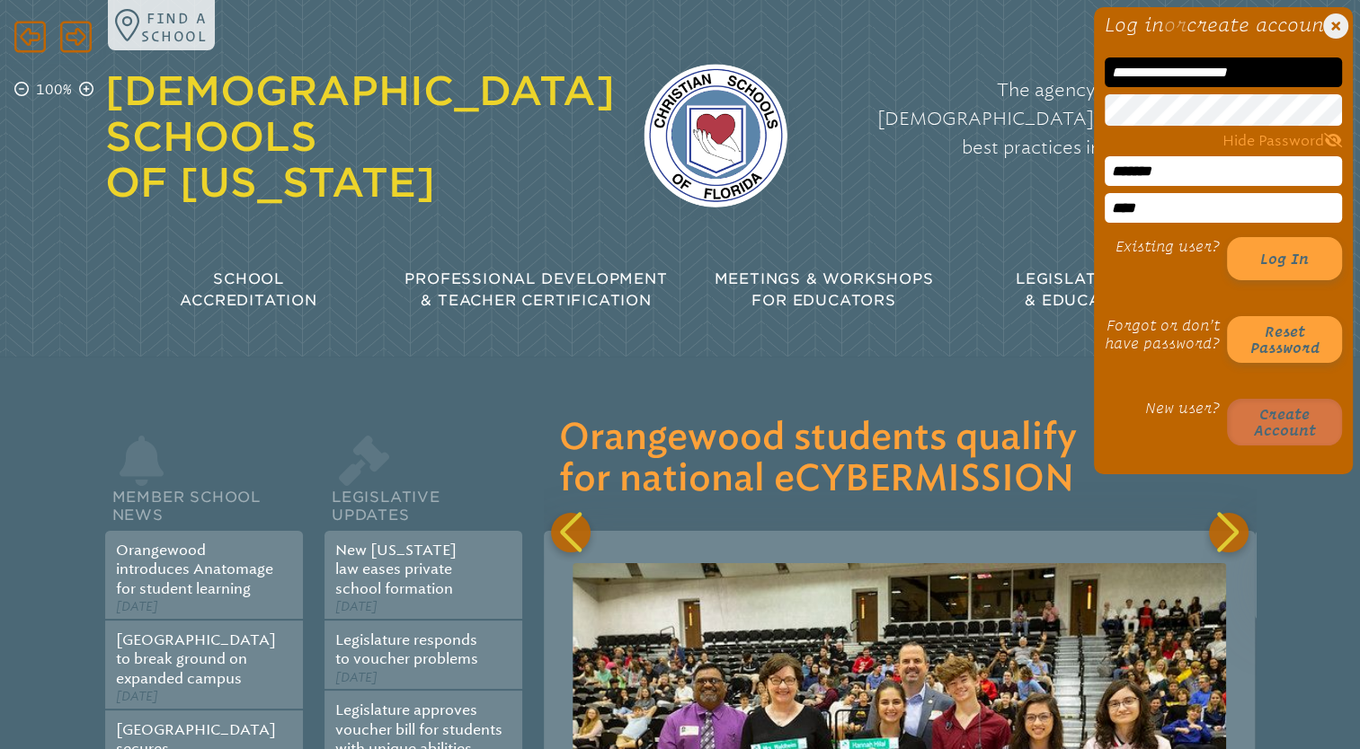
scroll to position [0, 28758]
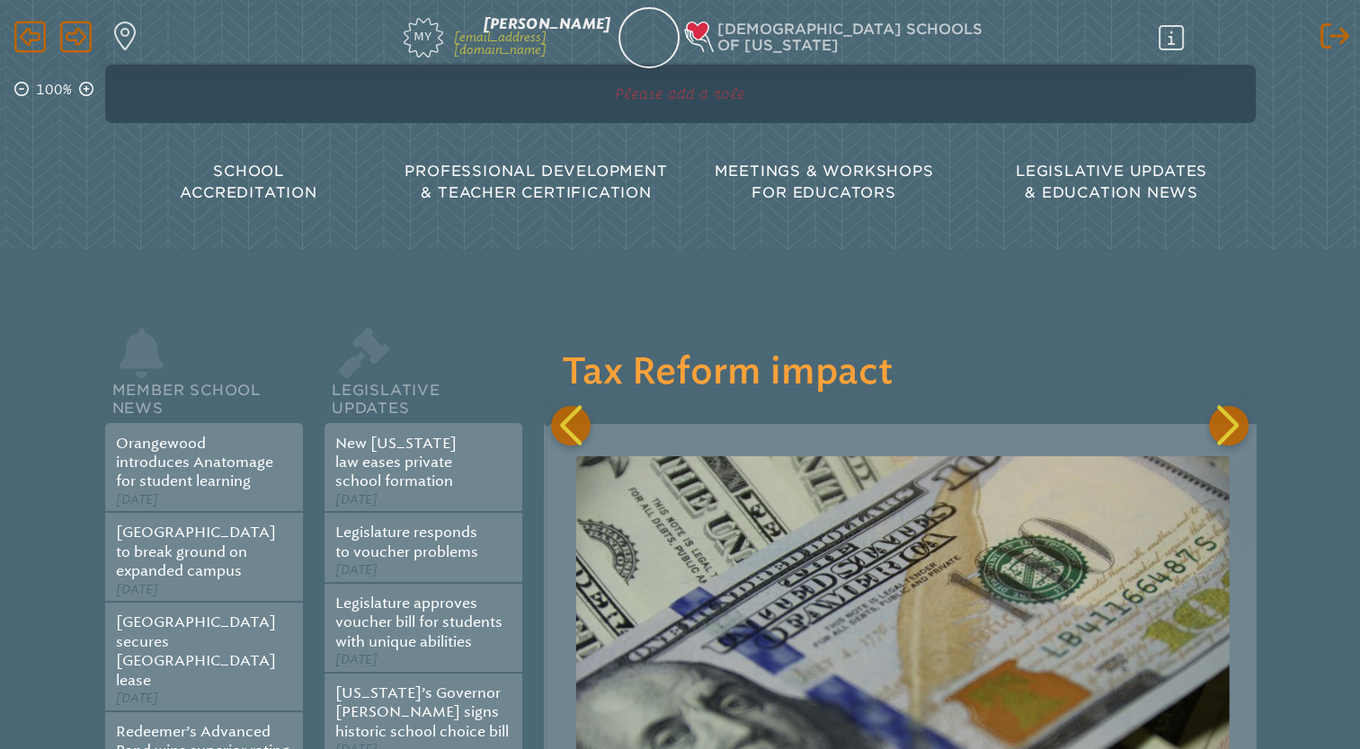
scroll to position [0, 39091]
click at [1329, 20] on div "Log out Log out 100% Find a school Inservice Record My [PERSON_NAME] [EMAIL_ADD…" at bounding box center [680, 112] width 1360 height 224
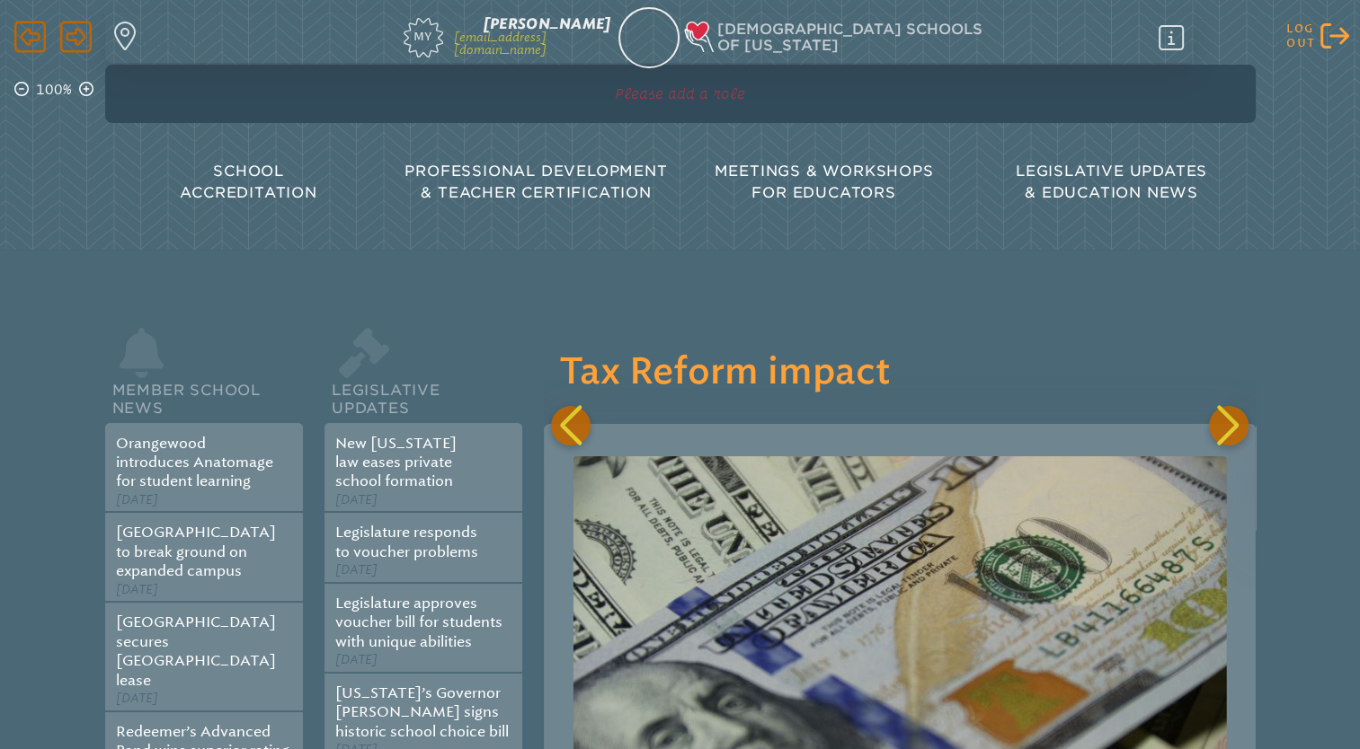
click at [1328, 23] on icon at bounding box center [1334, 35] width 29 height 25
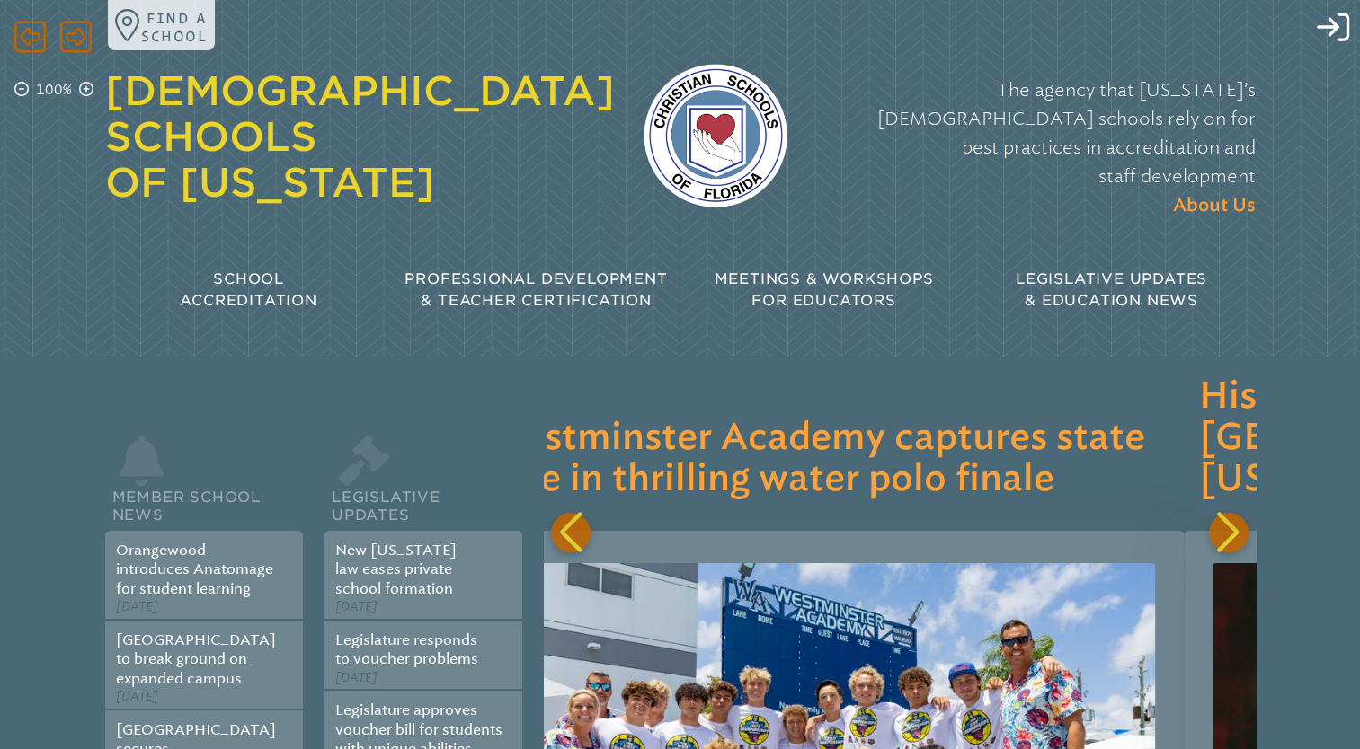
scroll to position [0, 2131]
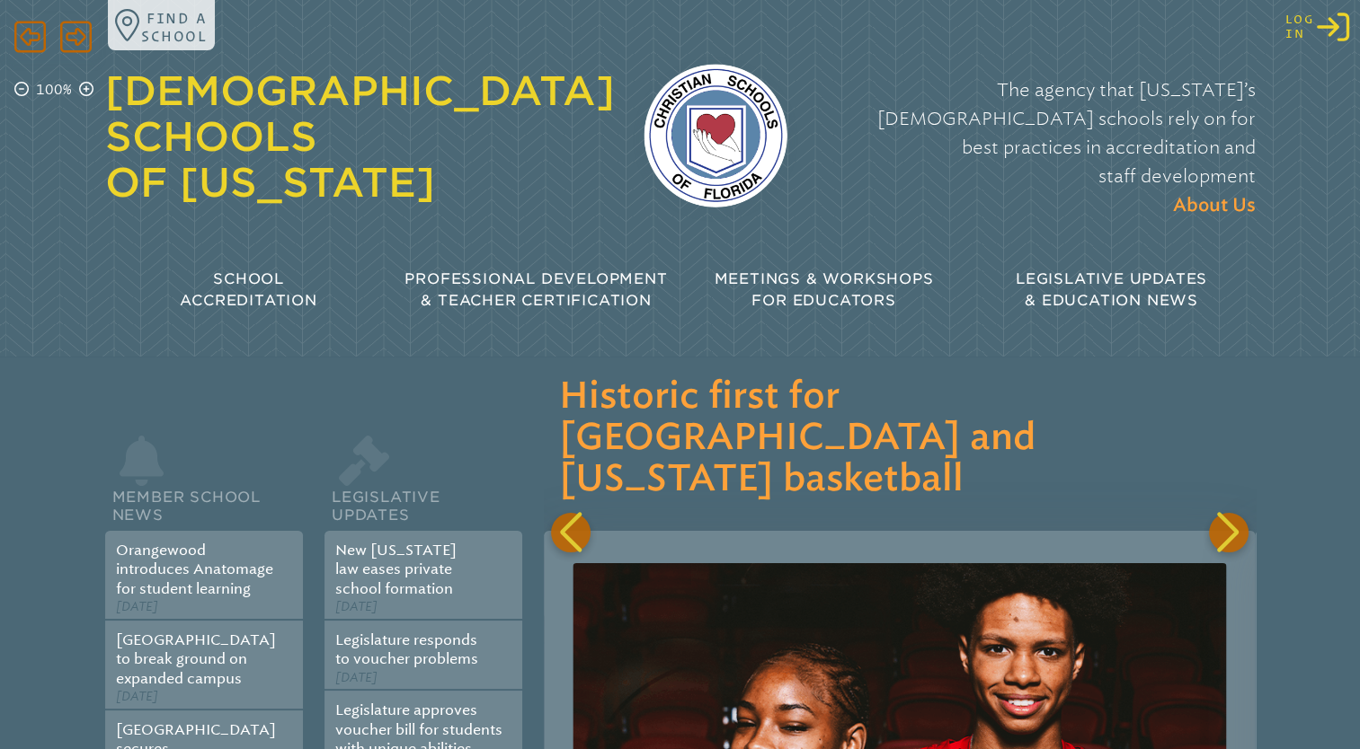
click at [1337, 22] on icon "Log in or Create Account" at bounding box center [1332, 27] width 32 height 32
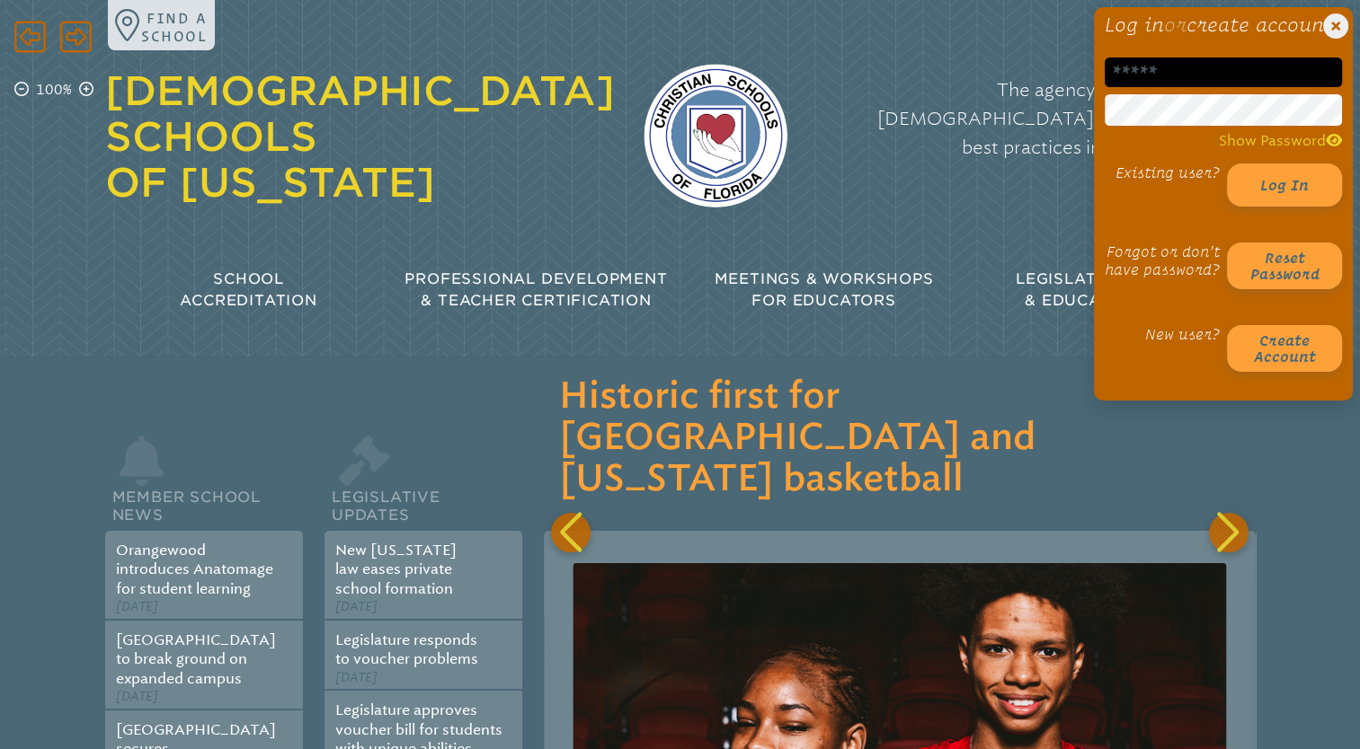
click at [1224, 87] on input "email" at bounding box center [1222, 73] width 237 height 30
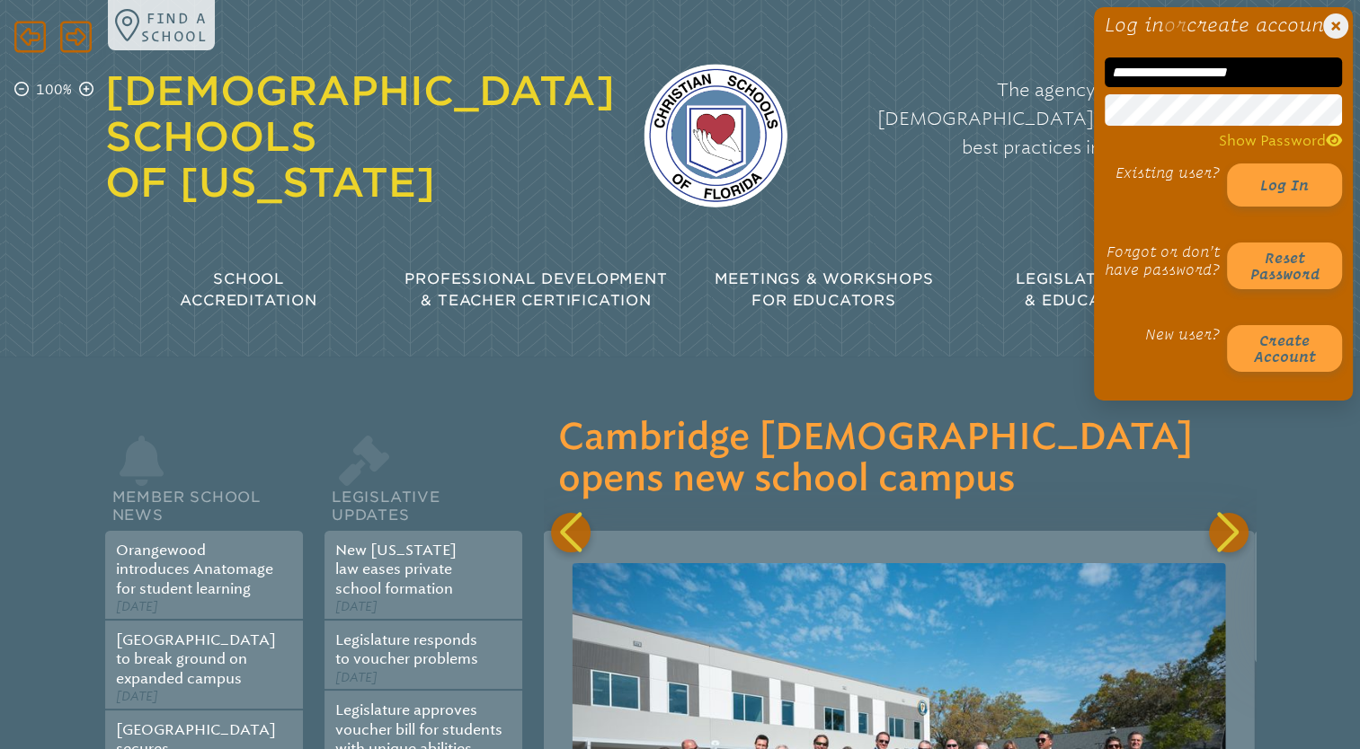
type input "**********"
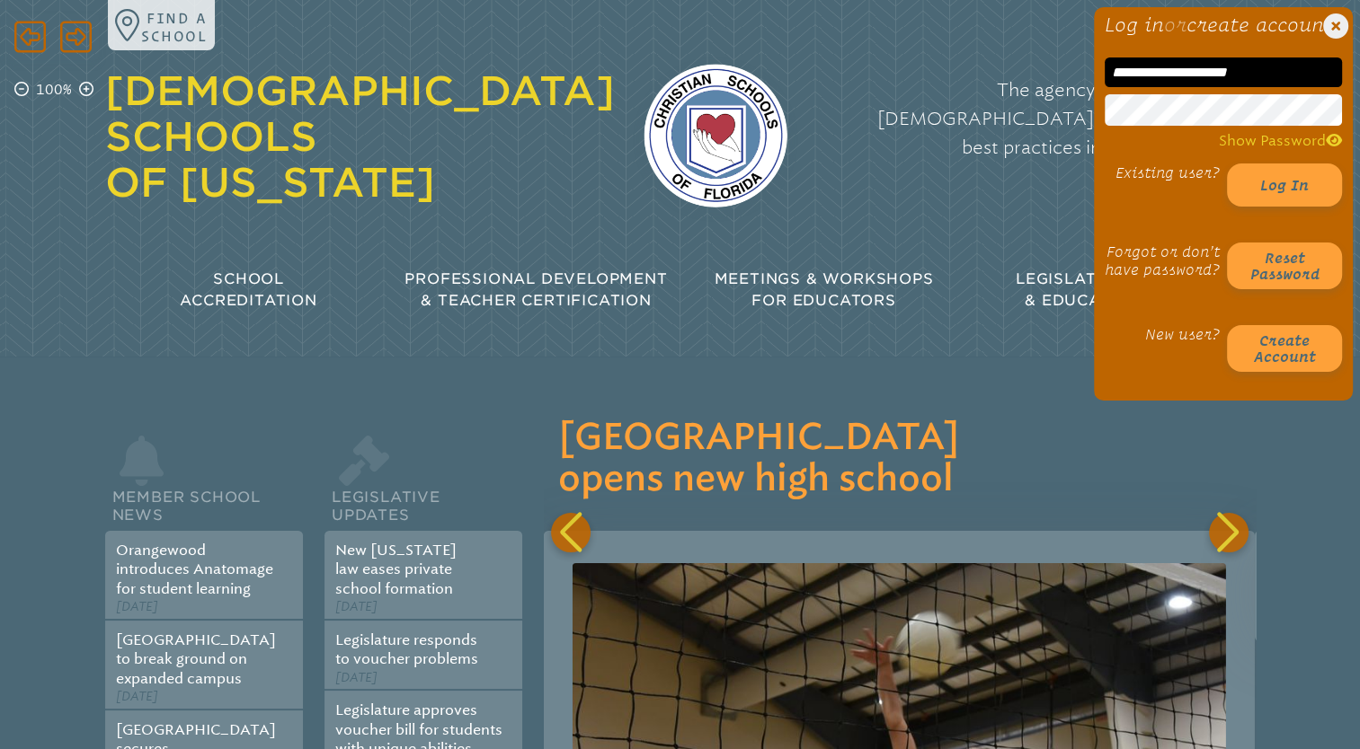
click at [1028, 174] on div "The agency that Florida’s Christian schools rely on for best practices in accre…" at bounding box center [1035, 148] width 439 height 181
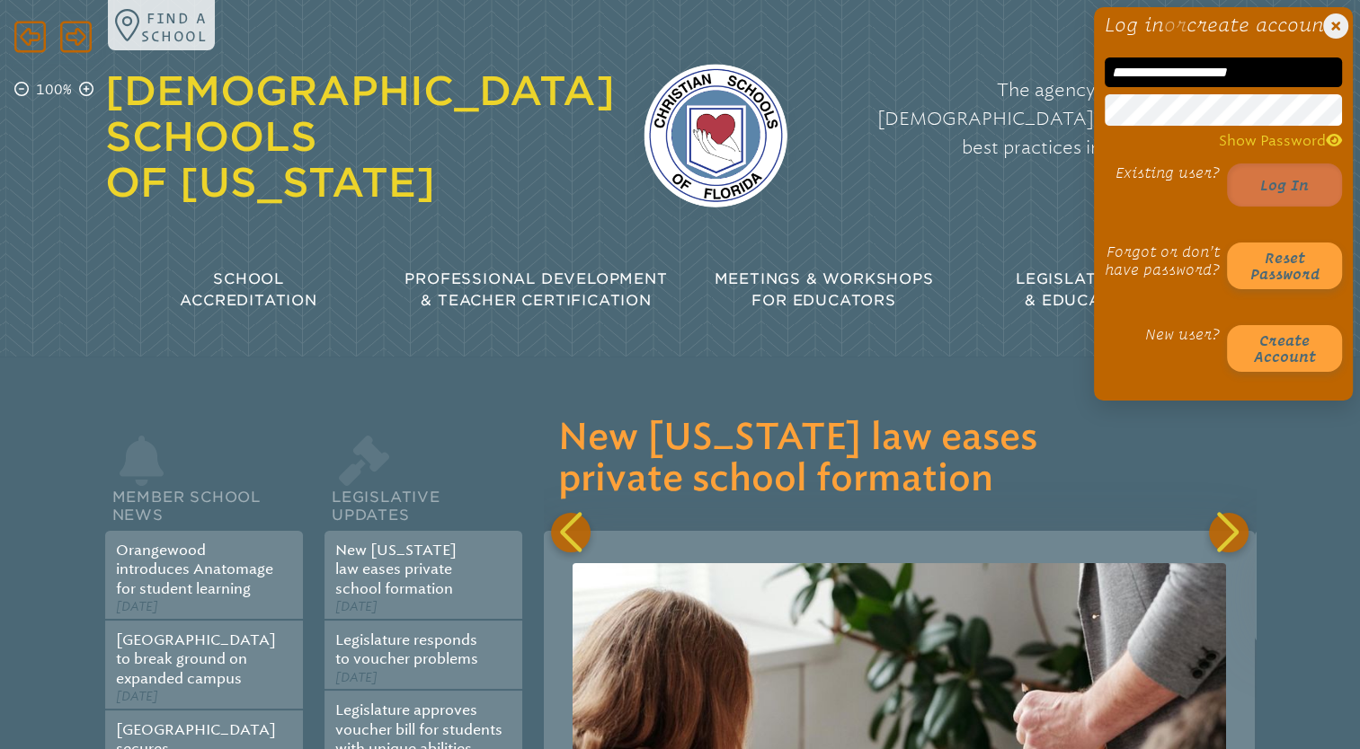
click at [1295, 207] on button "Log in" at bounding box center [1284, 185] width 115 height 43
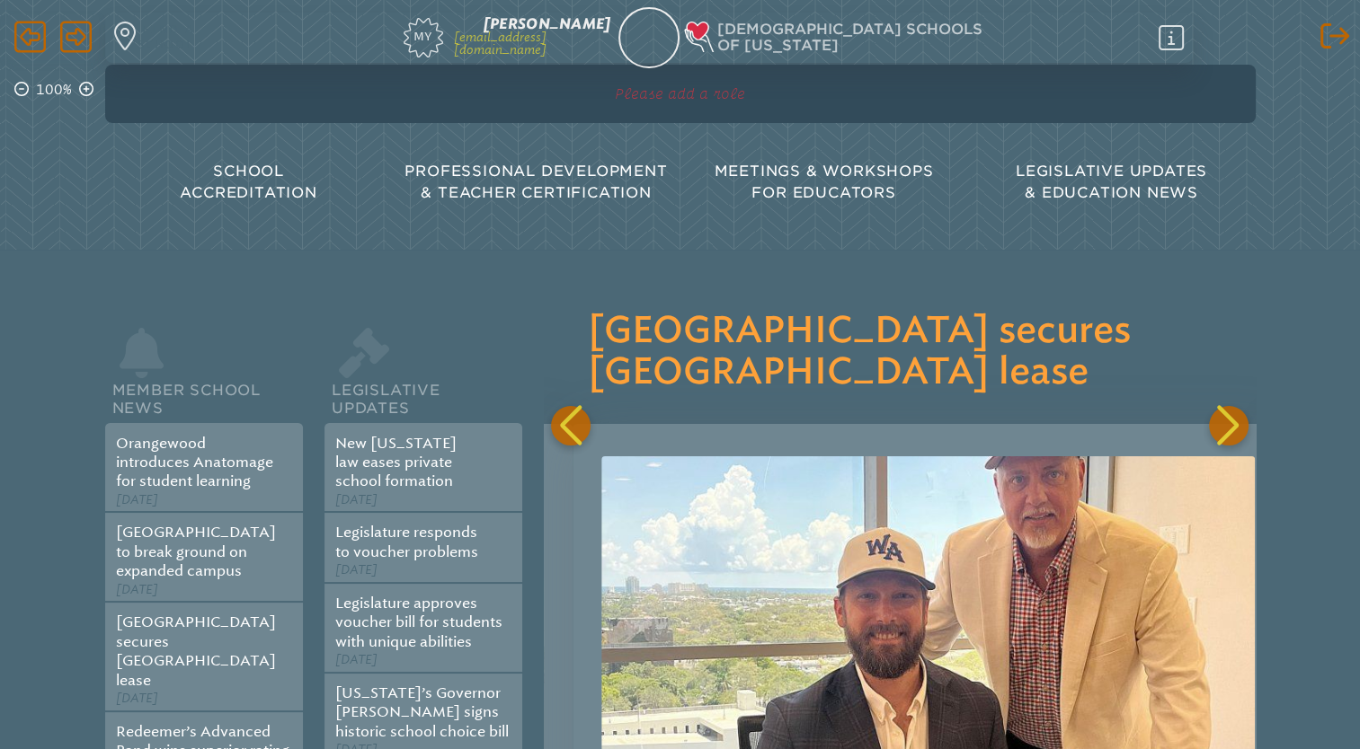
scroll to position [0, 1422]
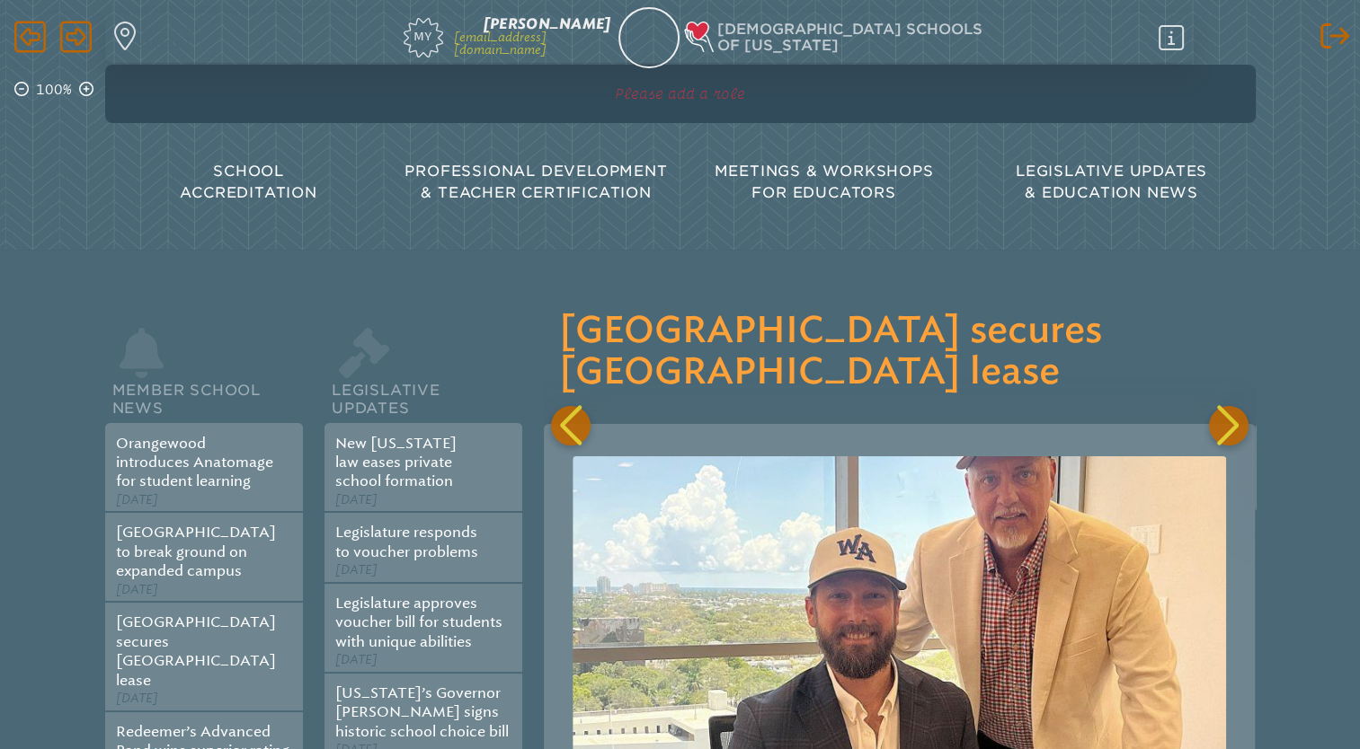
click at [638, 249] on header "Log out Log out 100% Find a school Inservice Record My [PERSON_NAME] [EMAIL_ADD…" at bounding box center [680, 125] width 1360 height 250
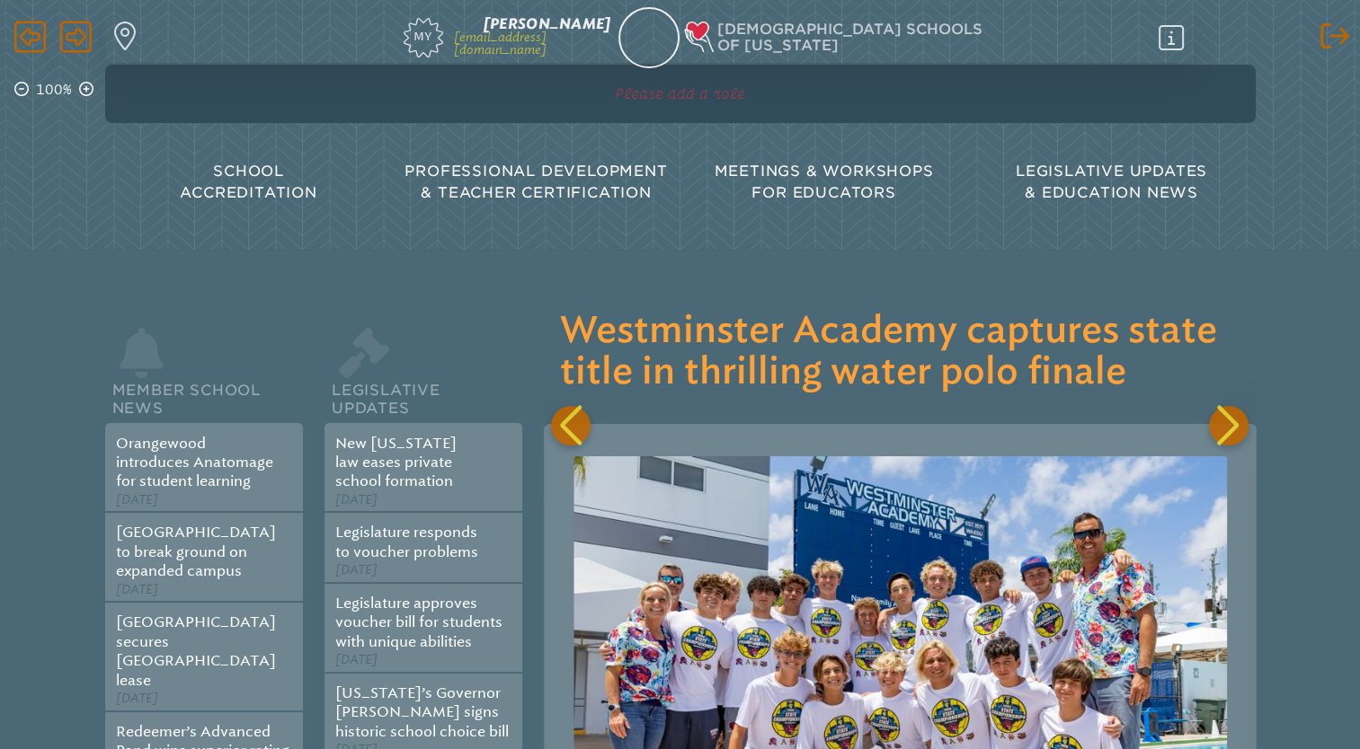
scroll to position [0, 2131]
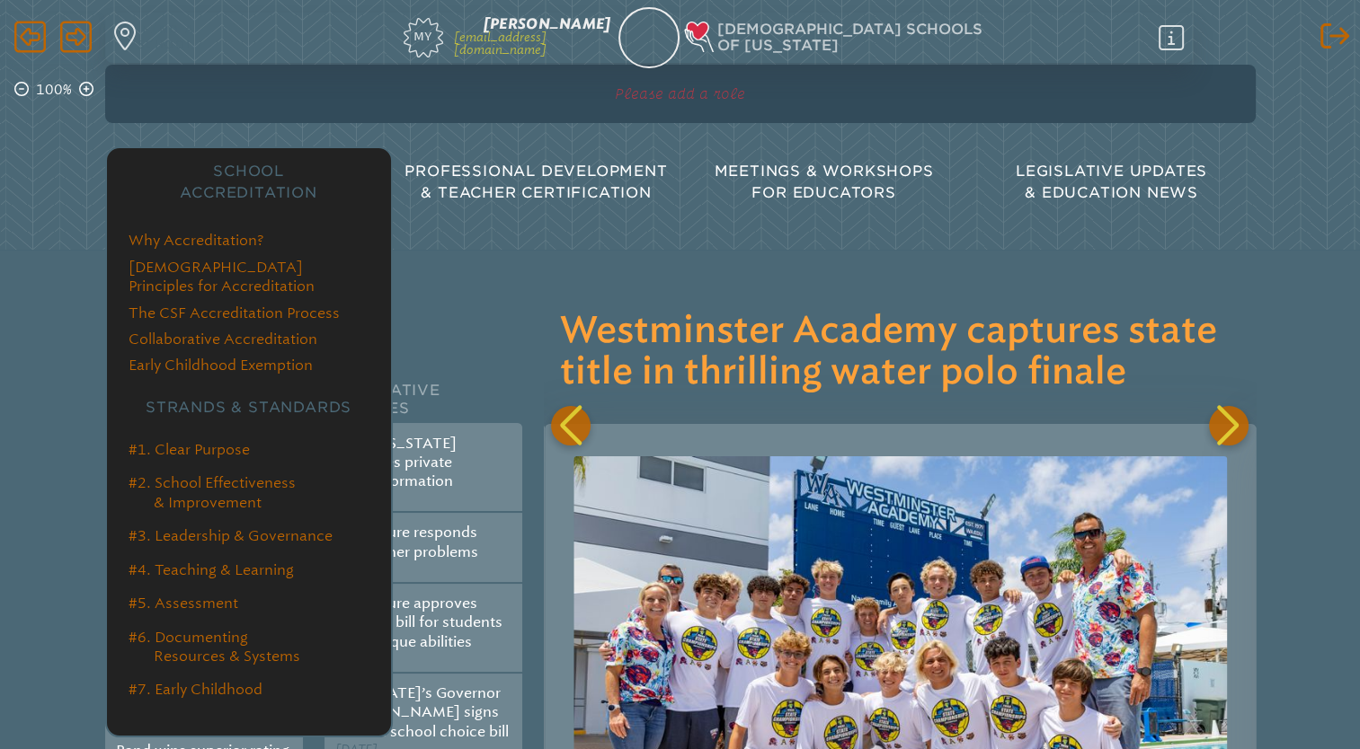
click at [262, 171] on span "School Accreditation" at bounding box center [248, 182] width 137 height 39
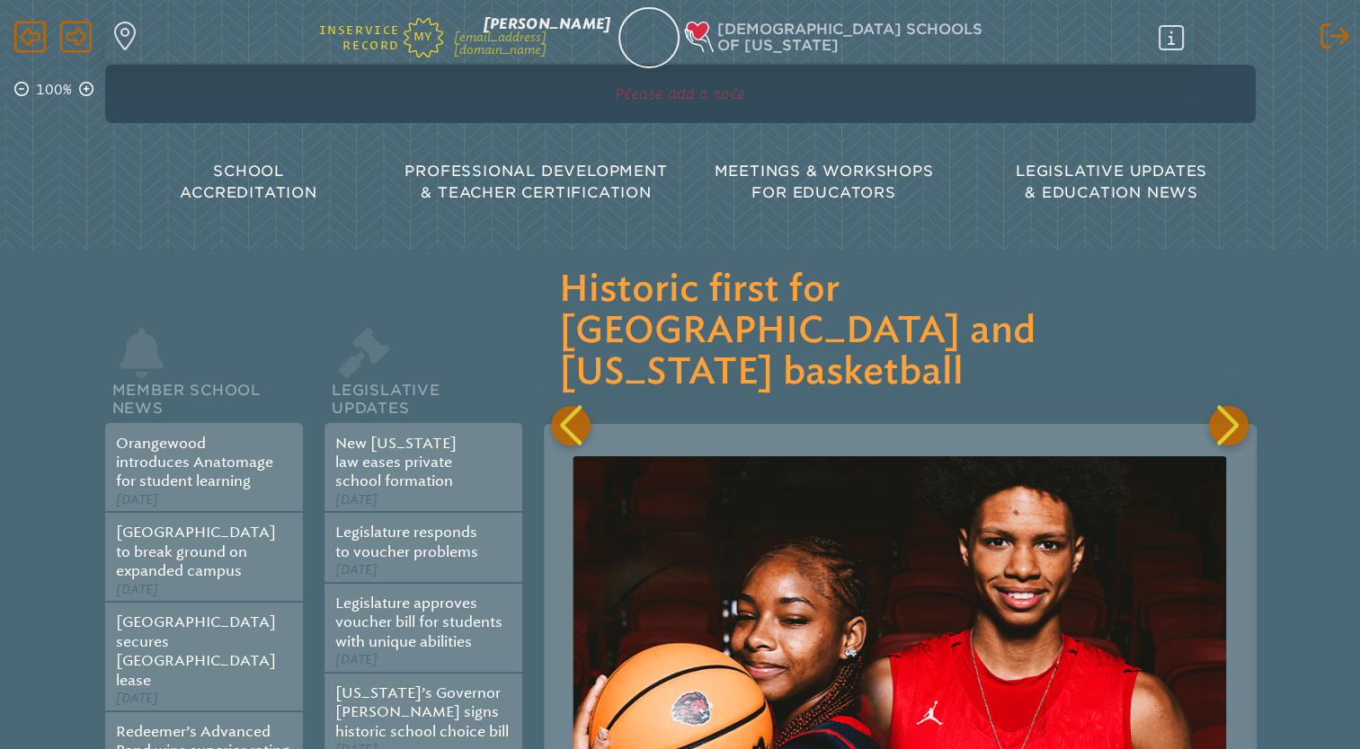
scroll to position [0, 2843]
click at [443, 41] on span "My" at bounding box center [423, 30] width 40 height 25
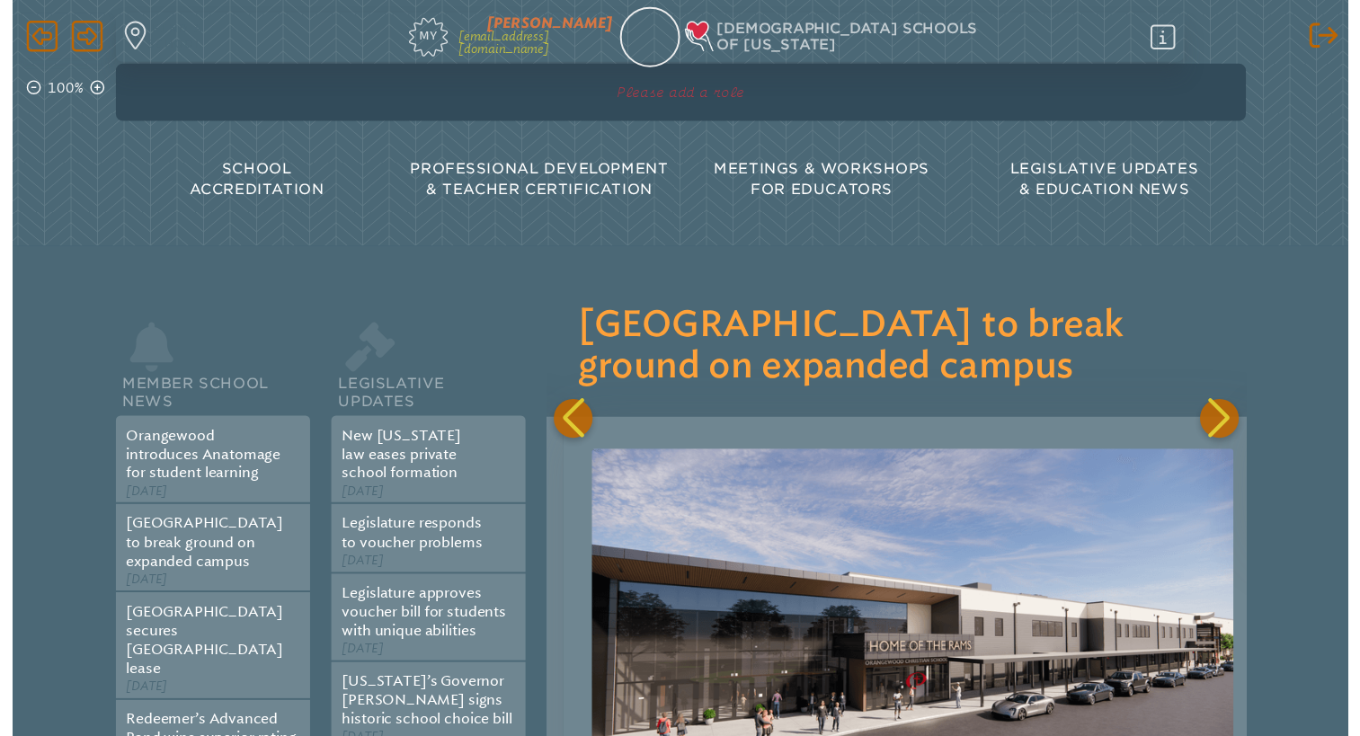
scroll to position [0, 711]
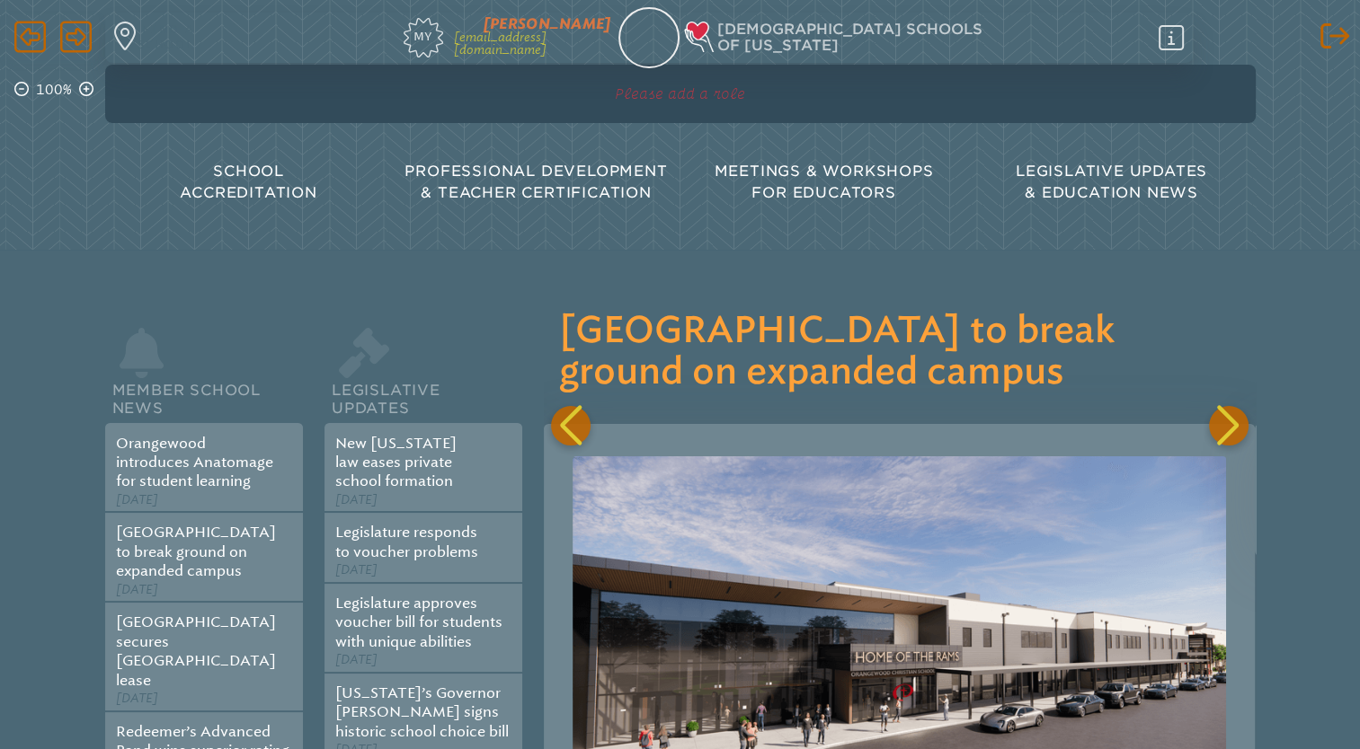
click at [593, 28] on span "Matthew Ruta" at bounding box center [547, 23] width 128 height 17
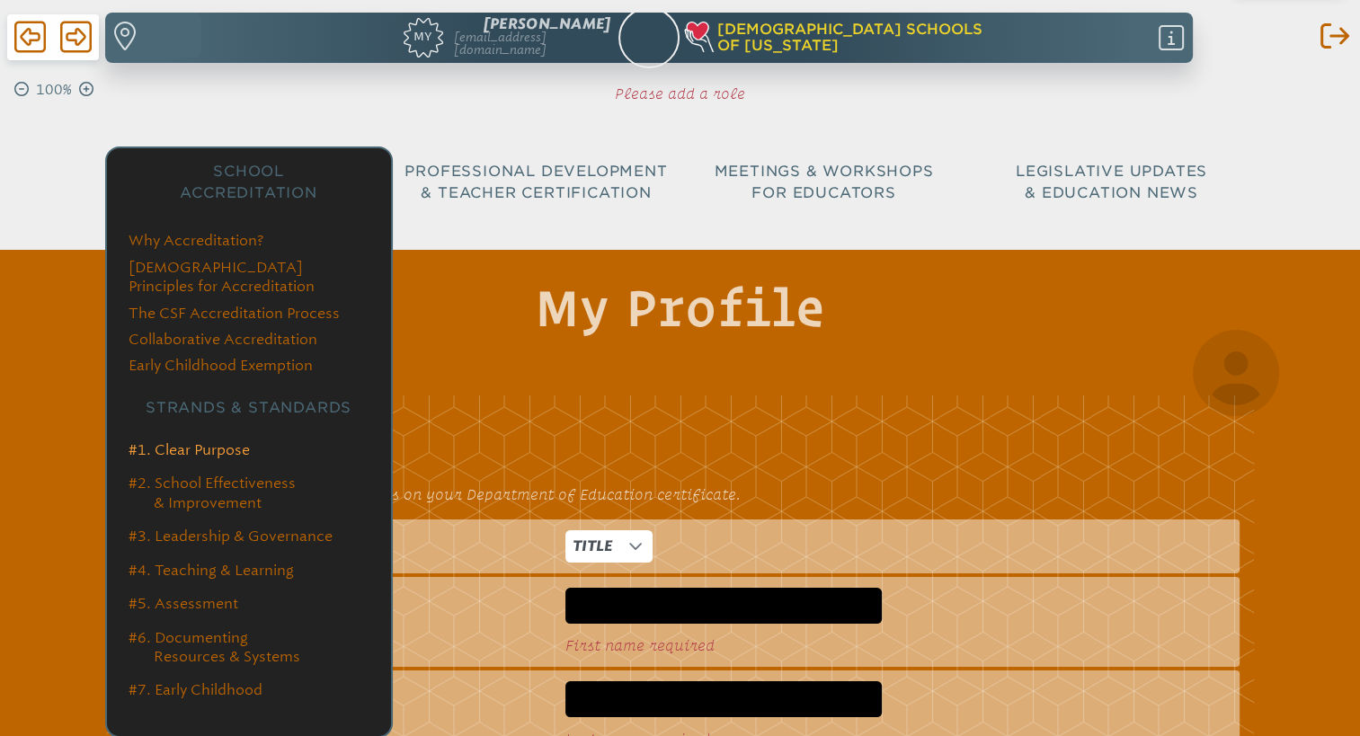
click at [209, 441] on link "#1. Clear Purpose" at bounding box center [188, 449] width 121 height 17
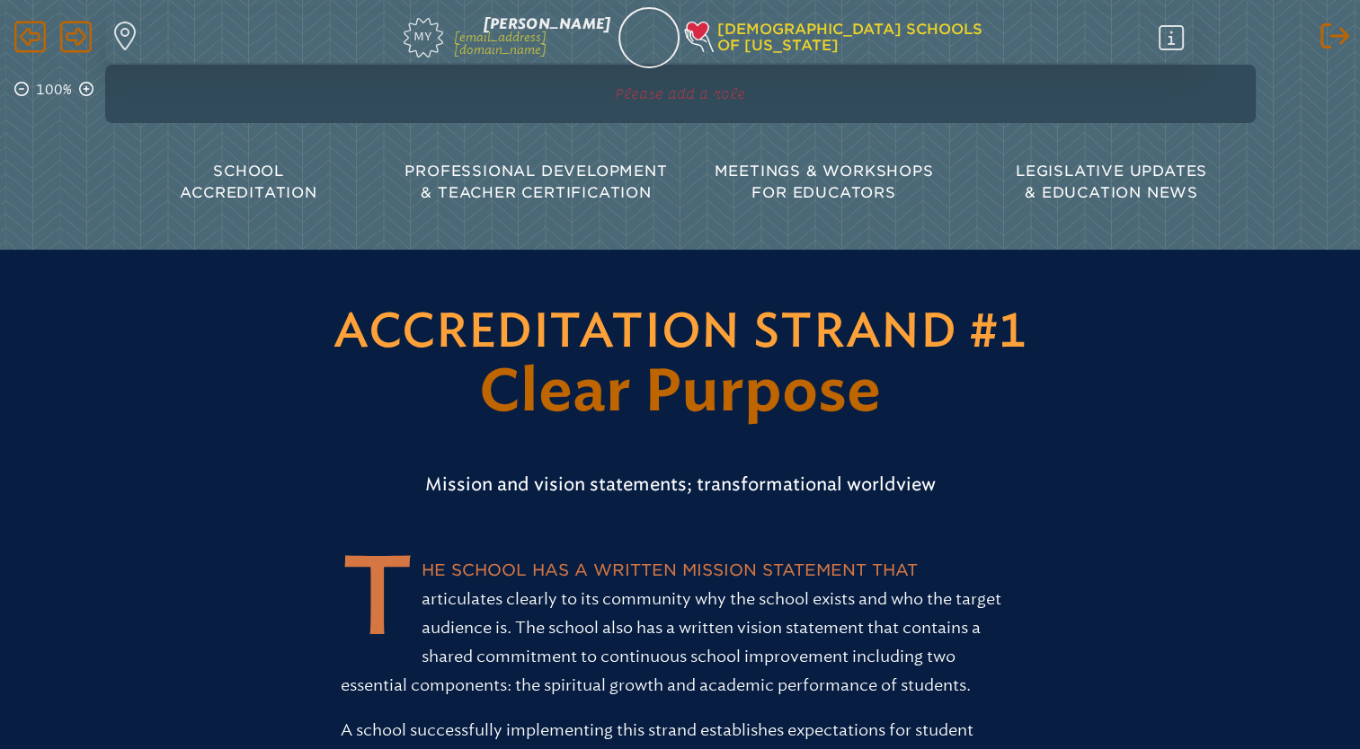
click at [1328, 19] on div "Log out Log out 100% Find a school Inservice Record My Matthew Ruta mruta@bcspa…" at bounding box center [680, 112] width 1360 height 224
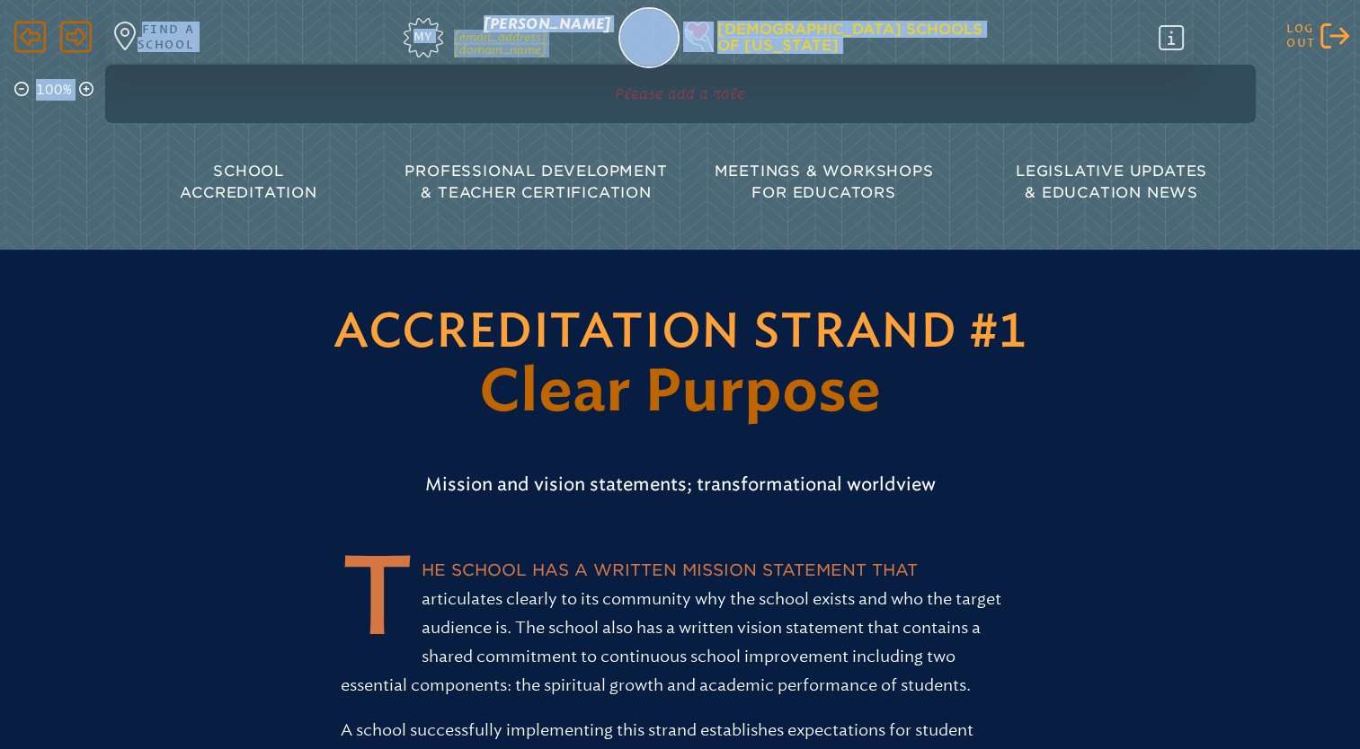
drag, startPoint x: 1328, startPoint y: 20, endPoint x: 1320, endPoint y: 35, distance: 17.3
click at [1320, 35] on div "Log out Log out 100% Find a school Inservice Record My Matthew Ruta mruta@bcspa…" at bounding box center [680, 112] width 1360 height 224
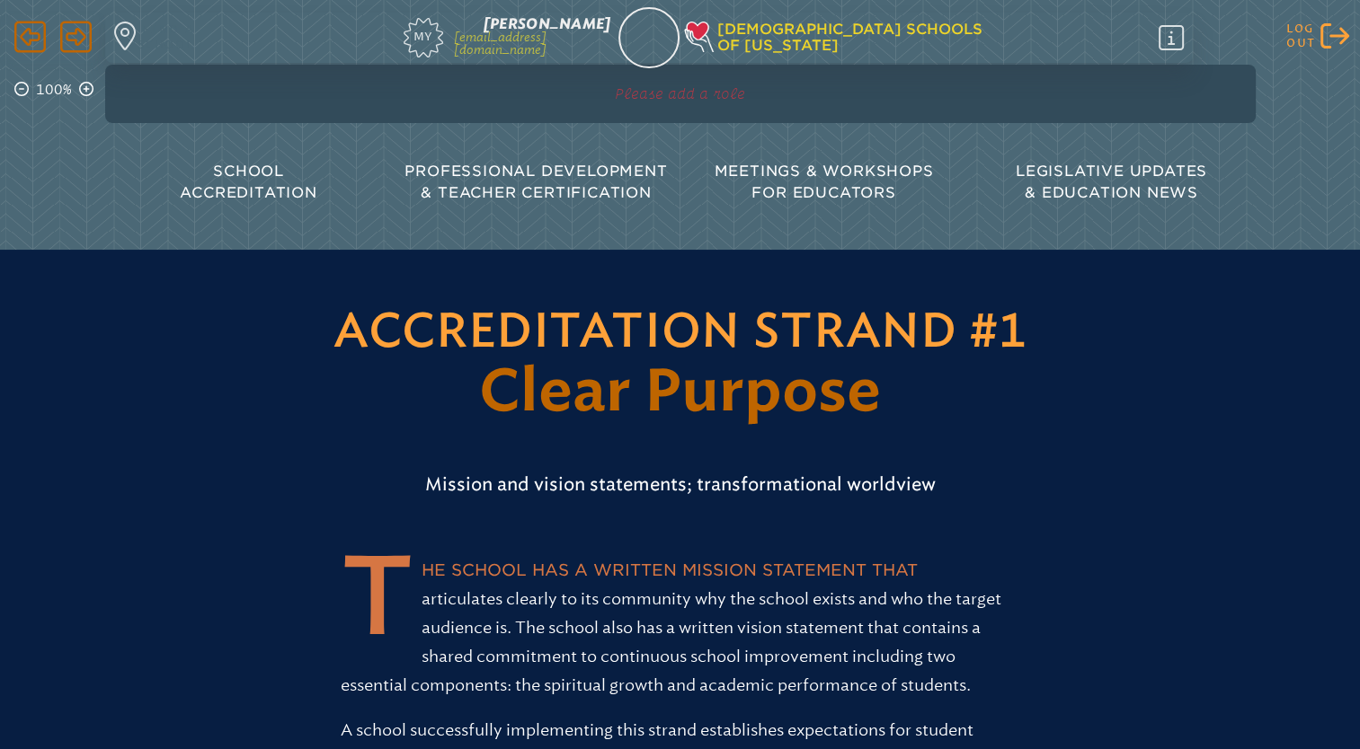
click at [1320, 35] on icon at bounding box center [1334, 35] width 29 height 25
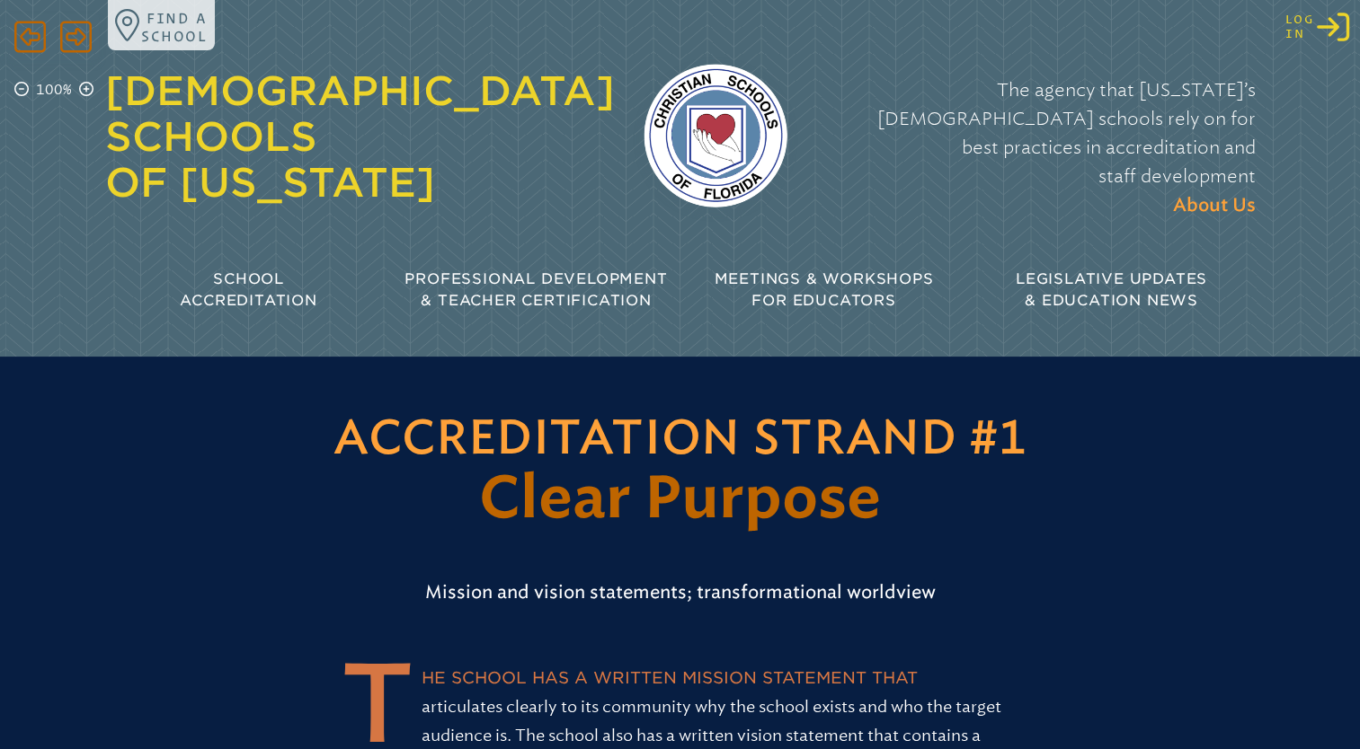
click at [1332, 34] on icon "Log in or Create Account" at bounding box center [1332, 27] width 32 height 32
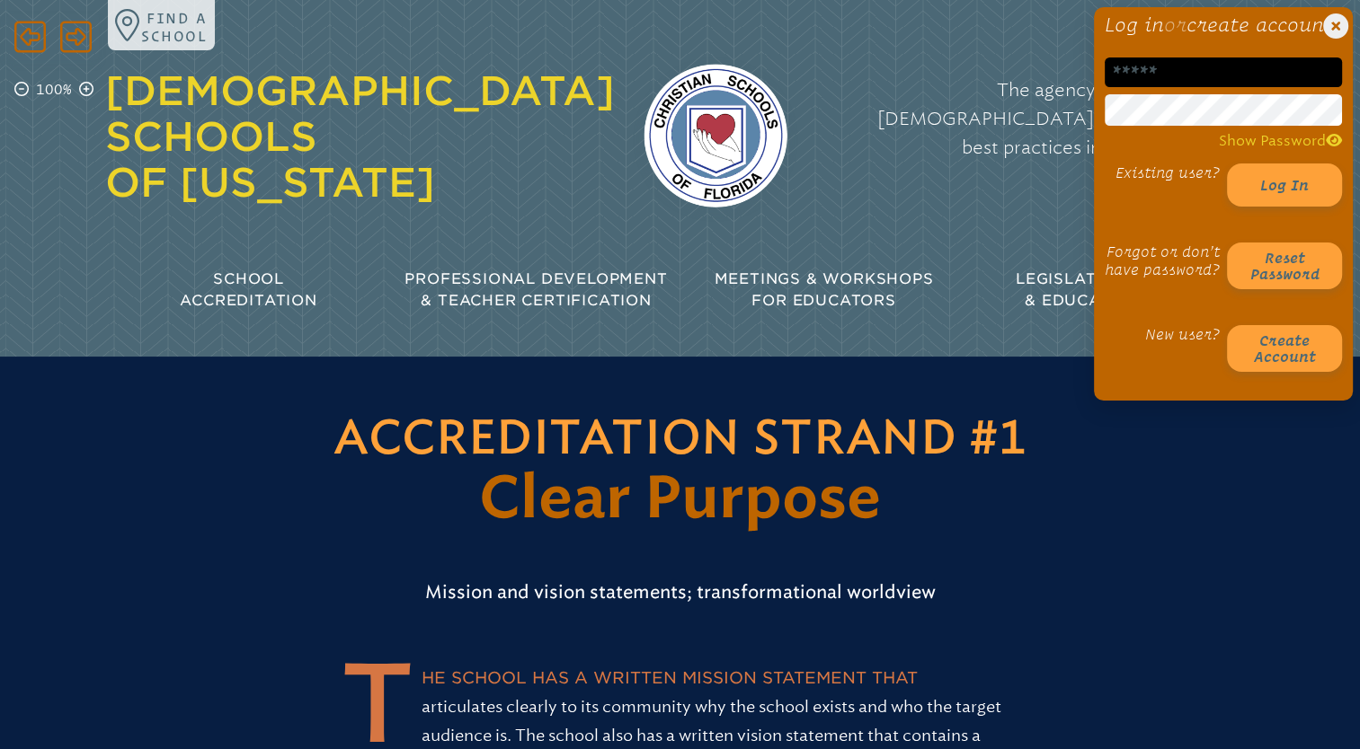
click at [1233, 87] on input "email" at bounding box center [1222, 73] width 237 height 30
type input "**********"
click at [1298, 207] on button "Log in" at bounding box center [1284, 185] width 115 height 43
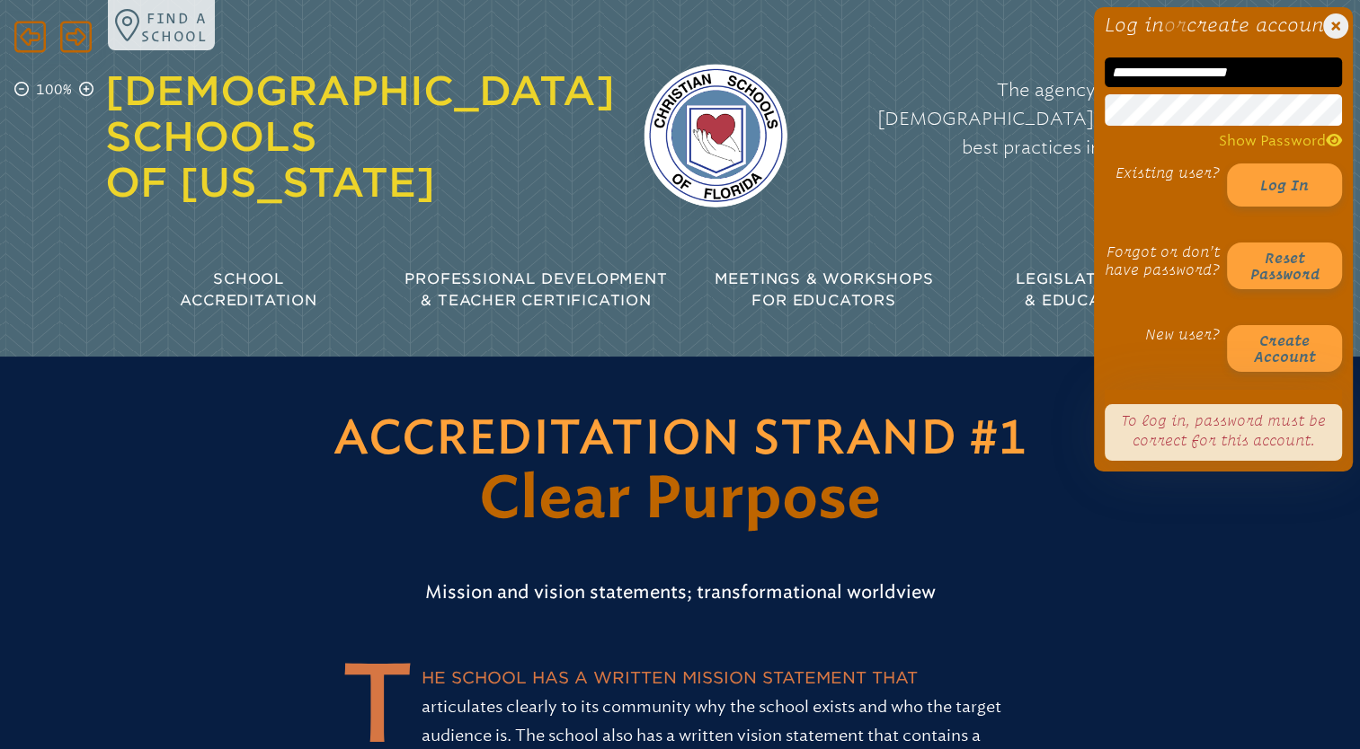
click at [891, 508] on header "Accreditation Strand #1 Clear Purpose Mission and vision statements; transforma…" at bounding box center [680, 482] width 1360 height 250
click at [1335, 24] on icon "Close Login Area" at bounding box center [1335, 25] width 25 height 25
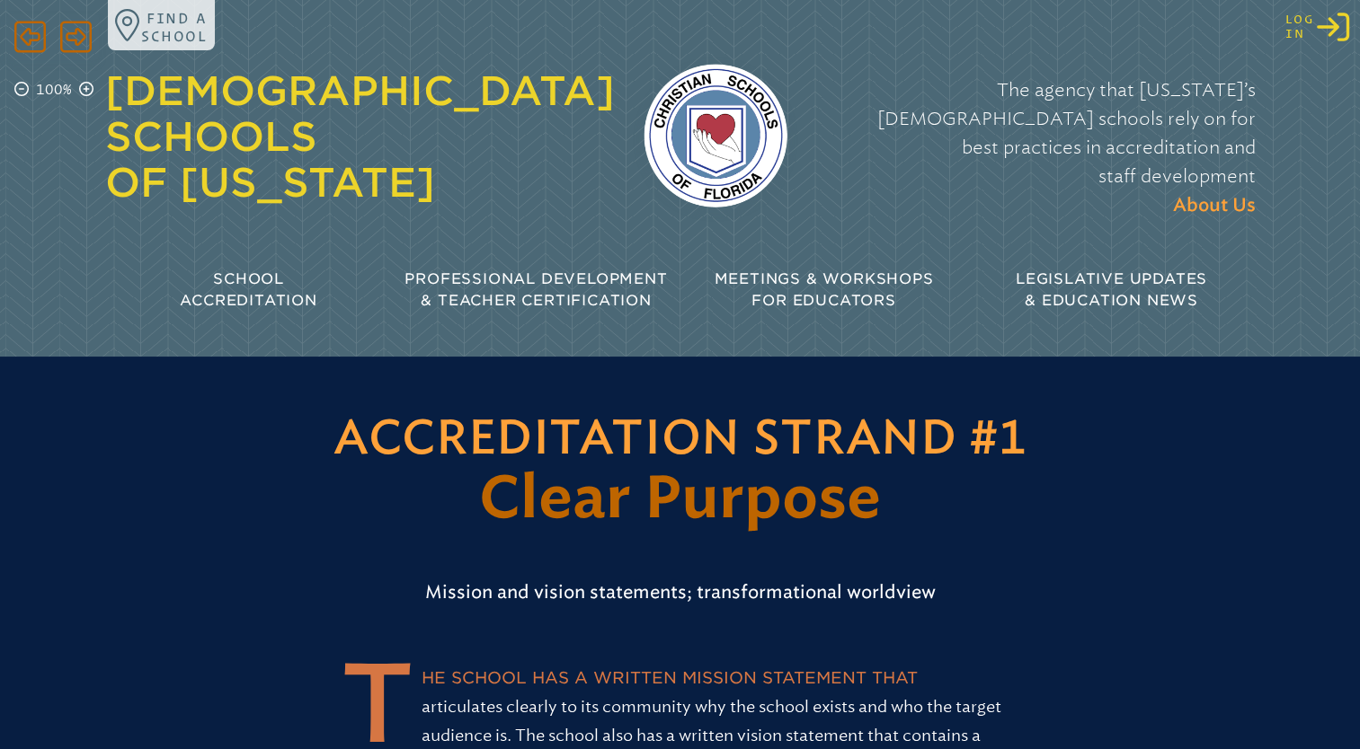
drag, startPoint x: 1121, startPoint y: 321, endPoint x: 1324, endPoint y: 31, distance: 354.0
click at [1324, 31] on icon "Log in or Create Account" at bounding box center [1332, 27] width 32 height 32
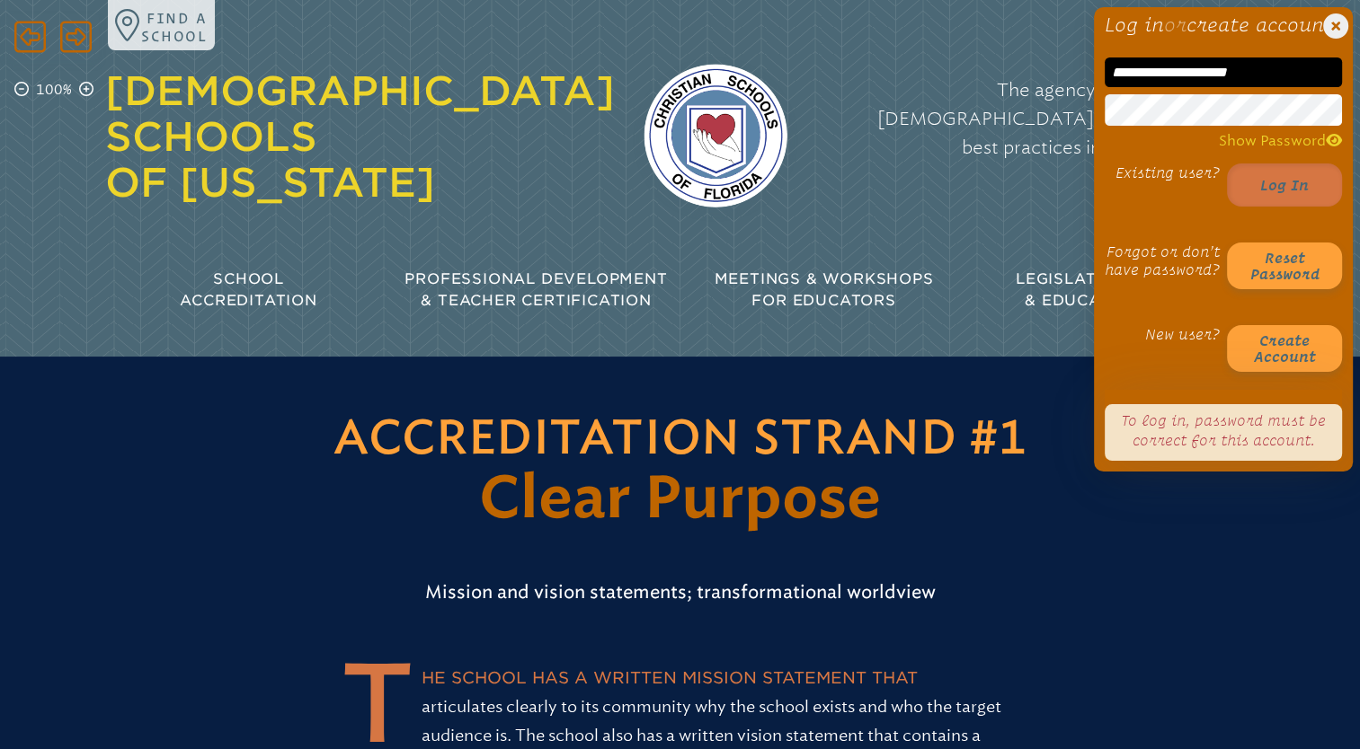
click at [1268, 207] on button "Log in" at bounding box center [1284, 185] width 115 height 43
click at [985, 196] on div "Christian Schools of Florida The agency that Florida’s Christian schools rely o…" at bounding box center [680, 165] width 1150 height 331
click at [1284, 207] on button "Log in" at bounding box center [1284, 185] width 115 height 43
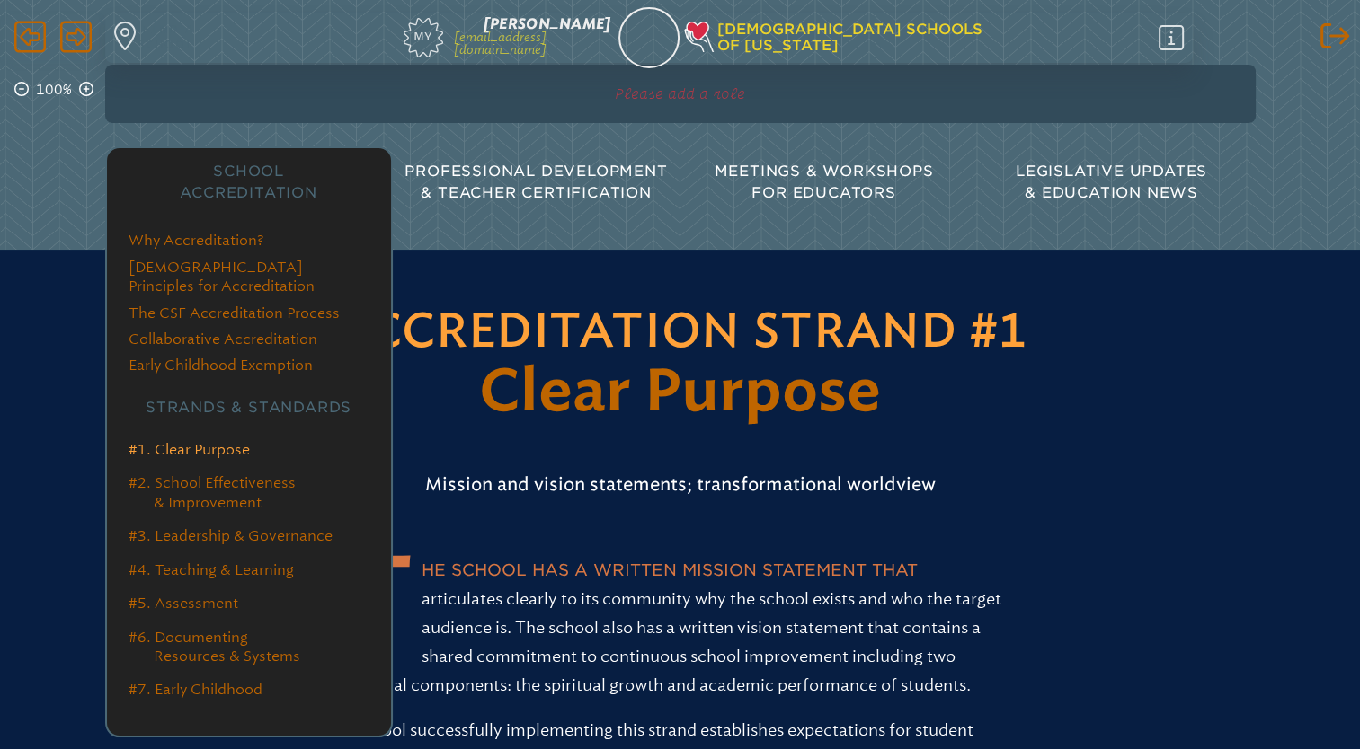
click at [221, 441] on link "#1. Clear Purpose" at bounding box center [188, 449] width 121 height 17
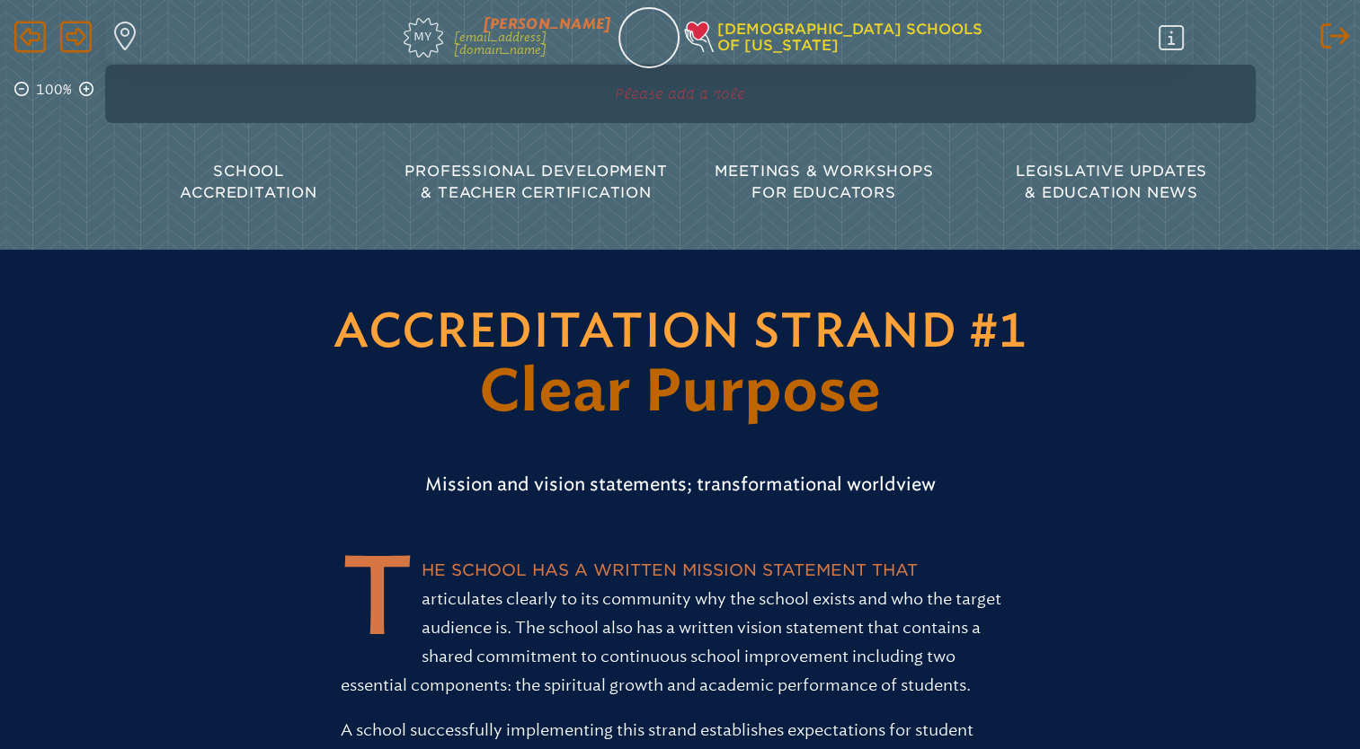
click at [563, 30] on span "[PERSON_NAME]" at bounding box center [547, 23] width 128 height 17
